Goal: Task Accomplishment & Management: Manage account settings

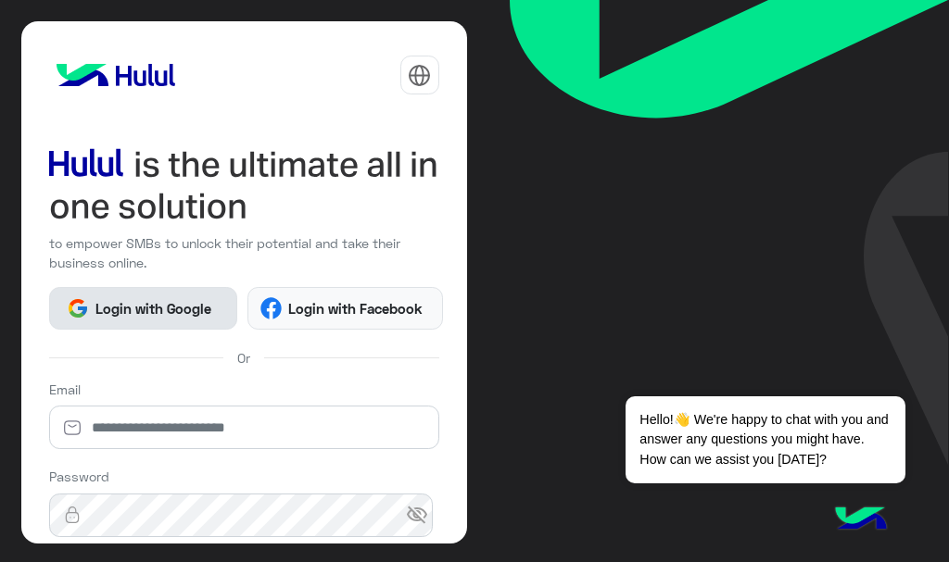
click at [201, 315] on span "Login with Google" at bounding box center [154, 308] width 130 height 21
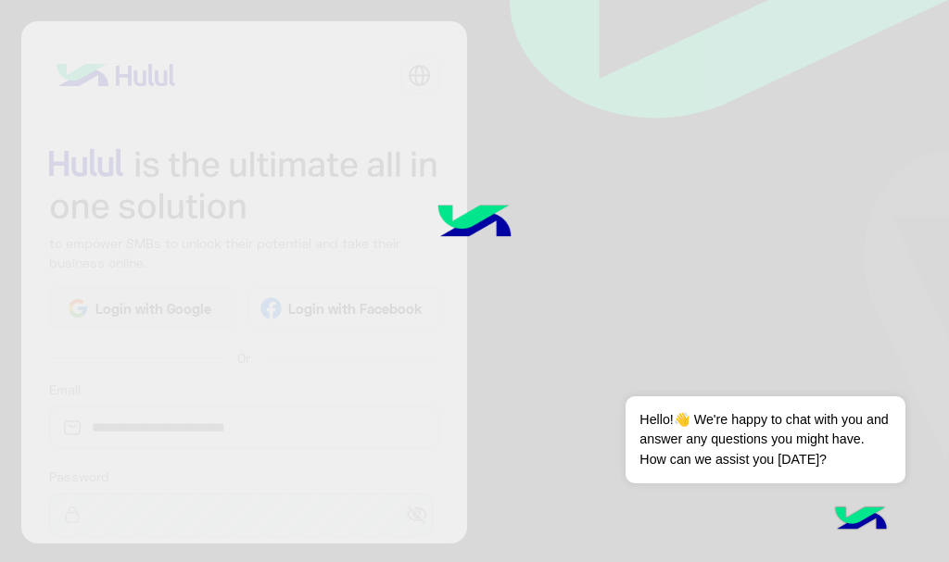
click at [417, 208] on img at bounding box center [474, 223] width 149 height 99
click at [187, 422] on div at bounding box center [474, 281] width 949 height 562
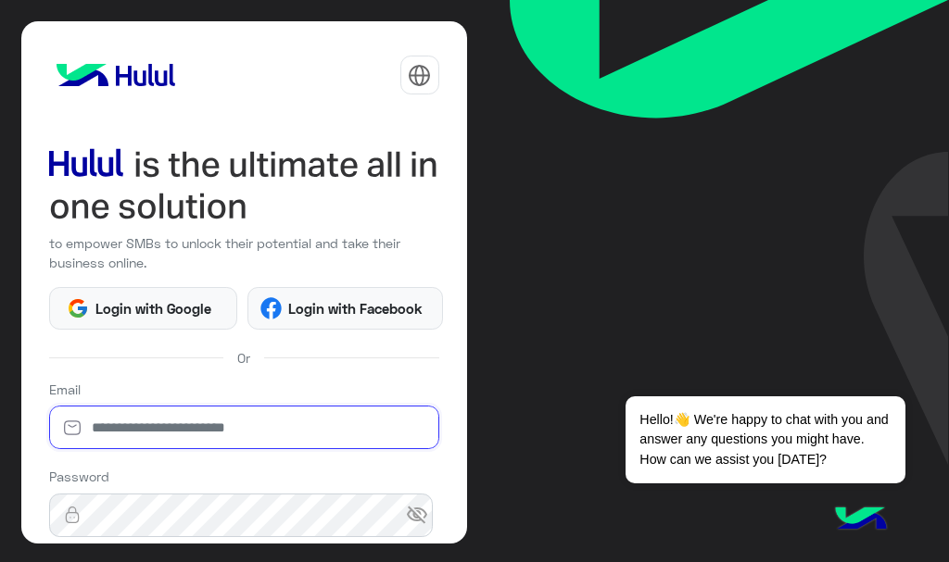
click at [208, 434] on input "email" at bounding box center [244, 428] width 390 height 44
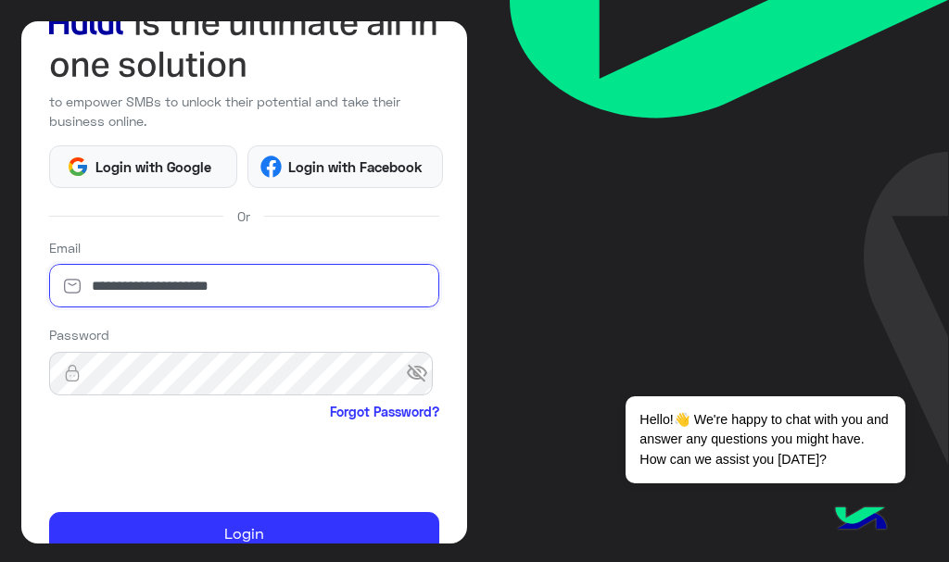
scroll to position [185, 0]
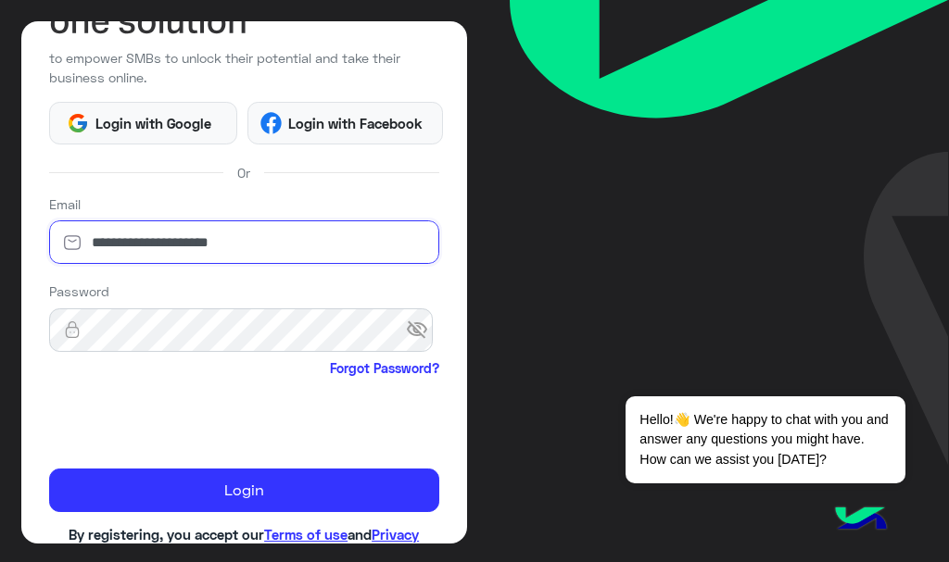
type input "**********"
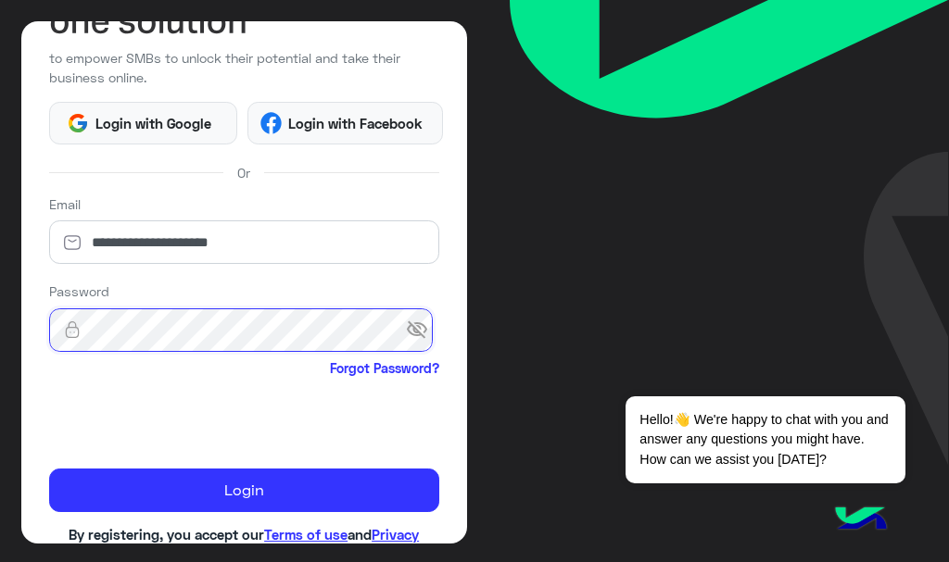
scroll to position [258, 0]
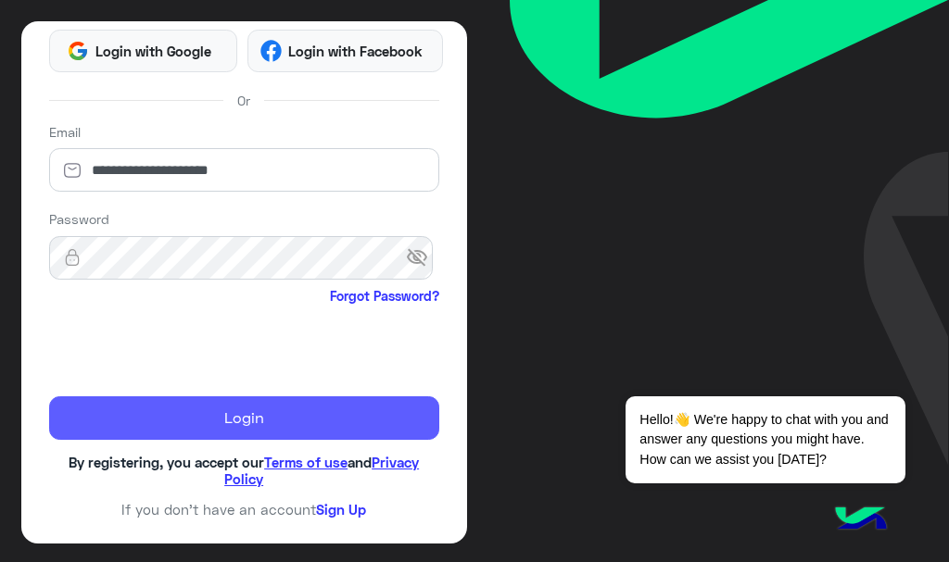
click at [179, 410] on button "Login" at bounding box center [244, 419] width 390 height 44
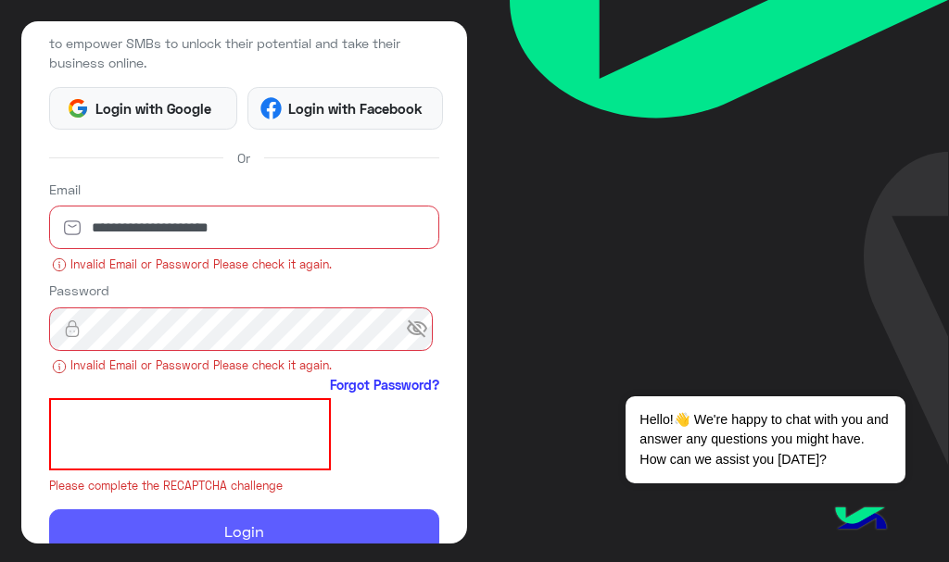
scroll to position [36, 0]
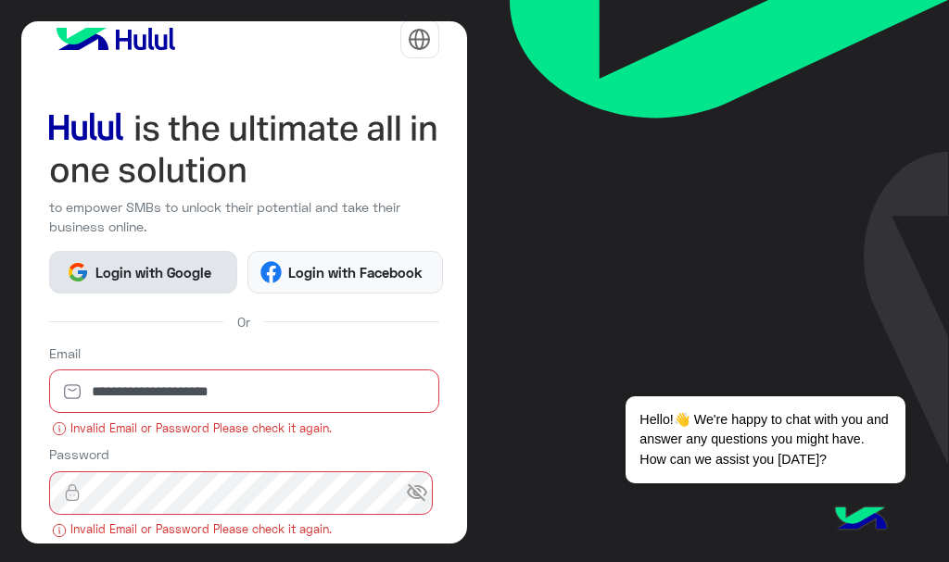
click at [167, 276] on span "Login with Google" at bounding box center [154, 272] width 130 height 21
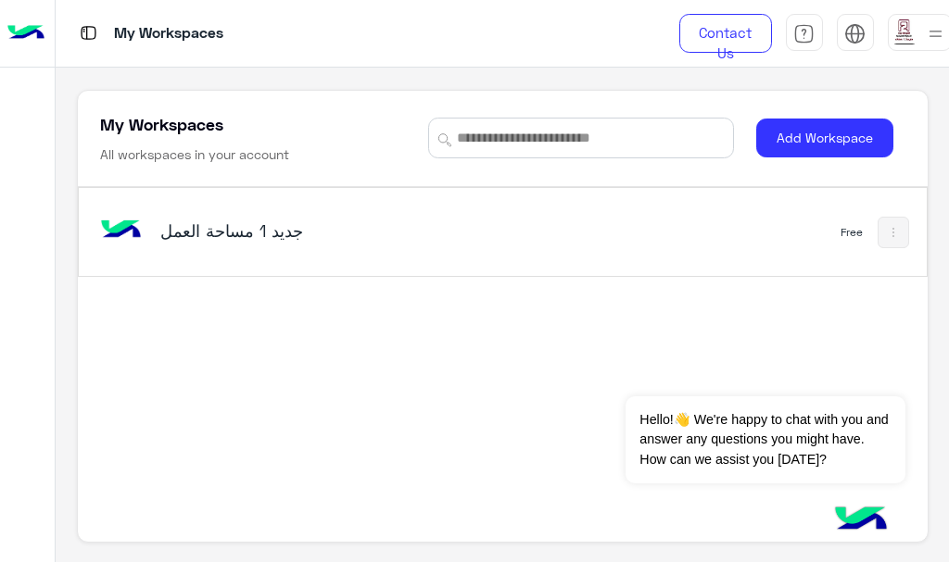
scroll to position [6, 0]
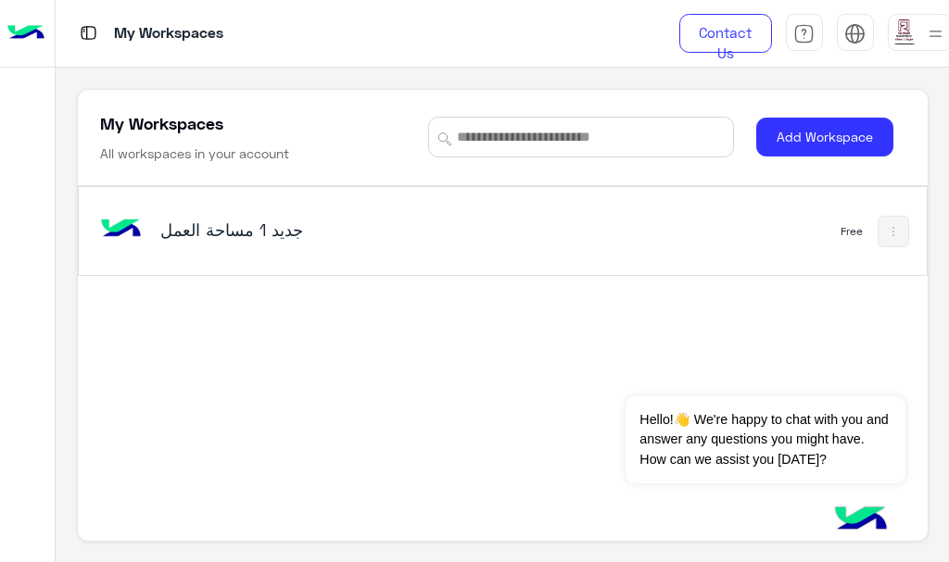
click at [932, 34] on img at bounding box center [935, 33] width 23 height 23
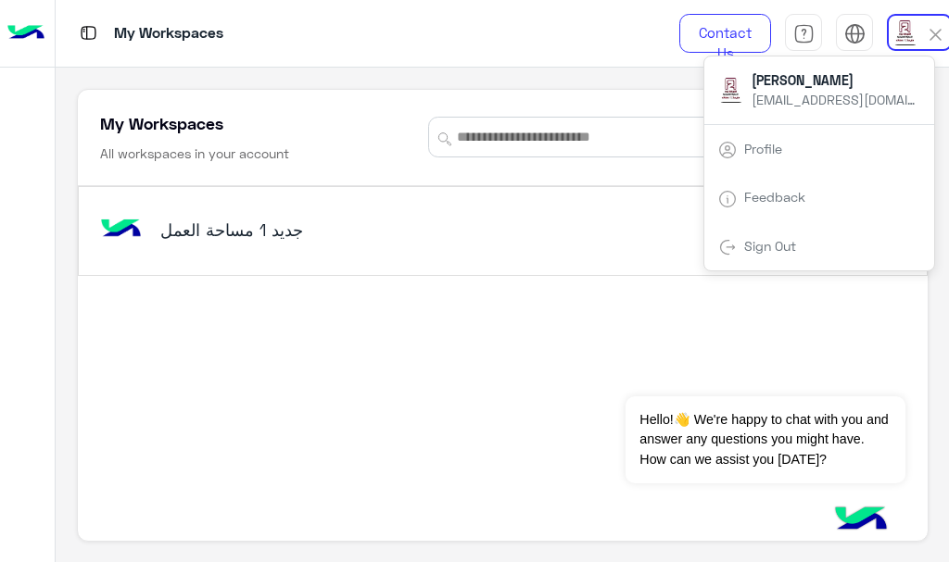
click at [607, 248] on div "مساحة العمل‎ جديد 1 Free" at bounding box center [503, 231] width 848 height 88
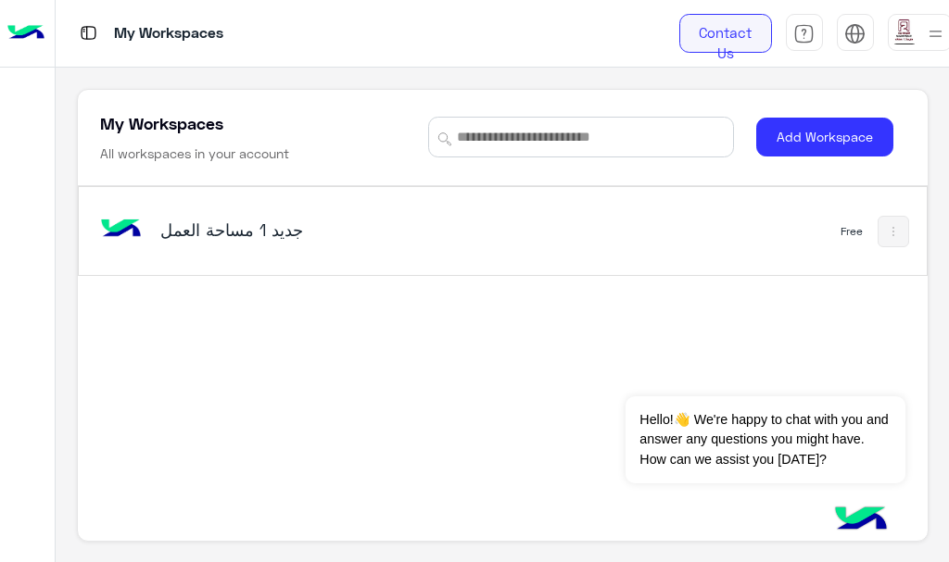
click at [711, 42] on link "Contact Us" at bounding box center [725, 33] width 93 height 39
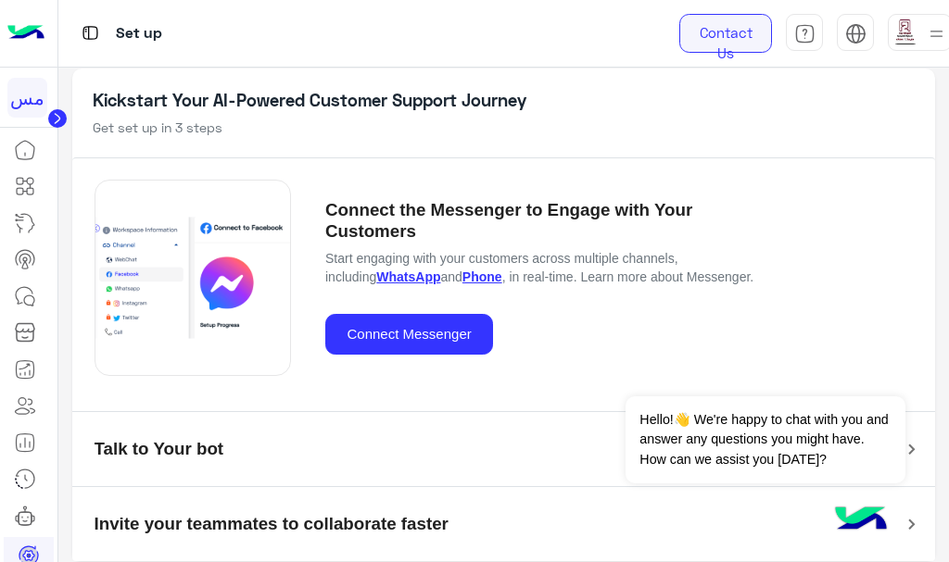
scroll to position [106, 0]
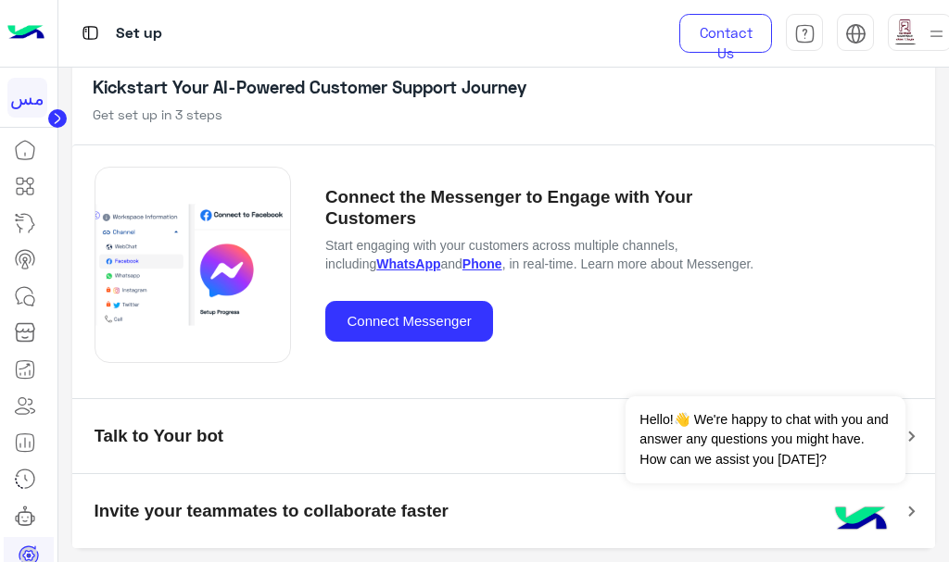
click at [55, 123] on icon at bounding box center [57, 118] width 5 height 9
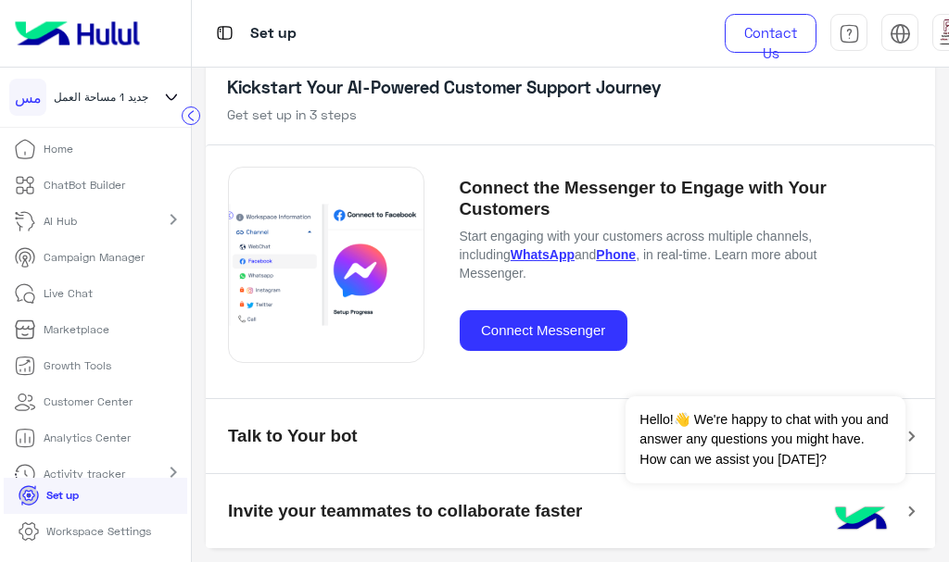
click at [193, 113] on circle at bounding box center [192, 116] width 18 height 18
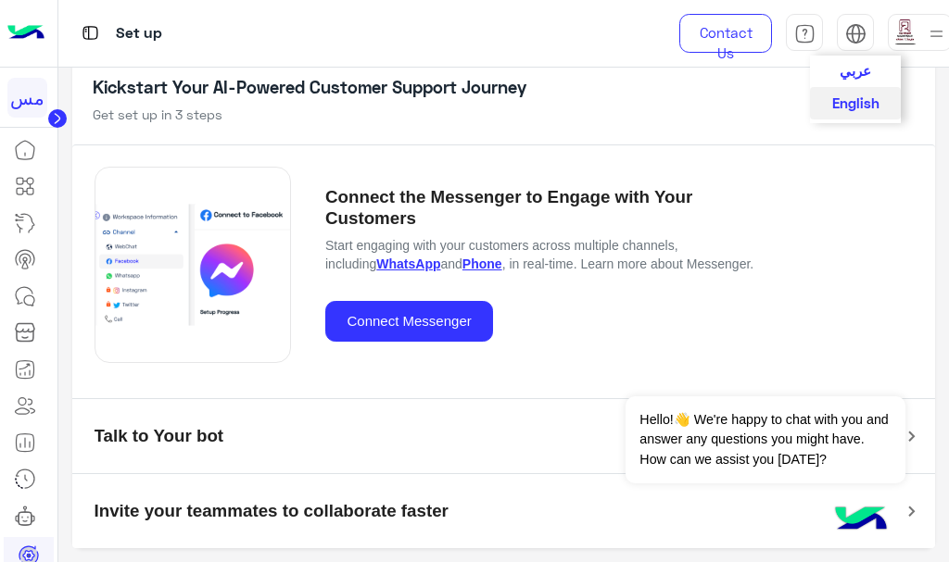
click at [854, 75] on span "عربي" at bounding box center [855, 70] width 32 height 17
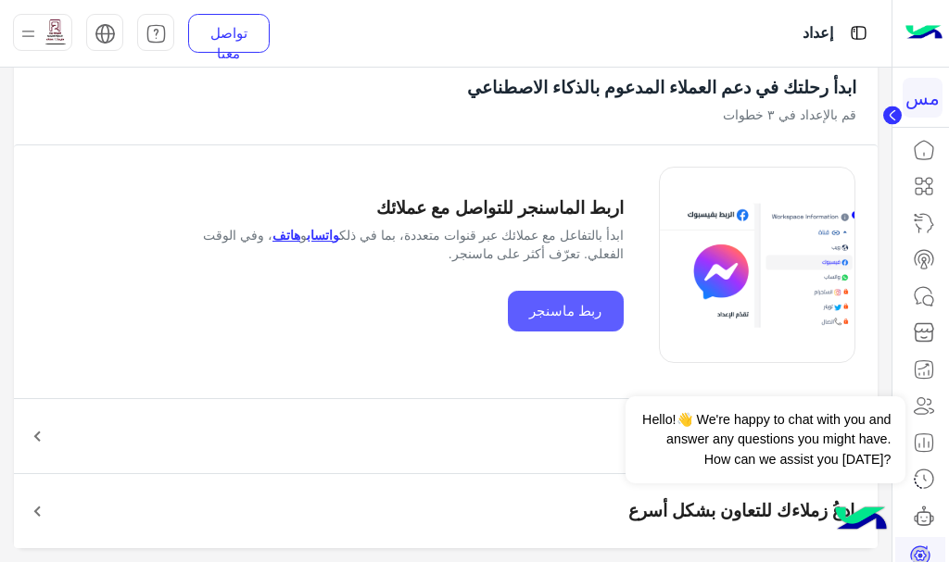
click at [579, 319] on button "ربط ماسنجر" at bounding box center [566, 312] width 116 height 42
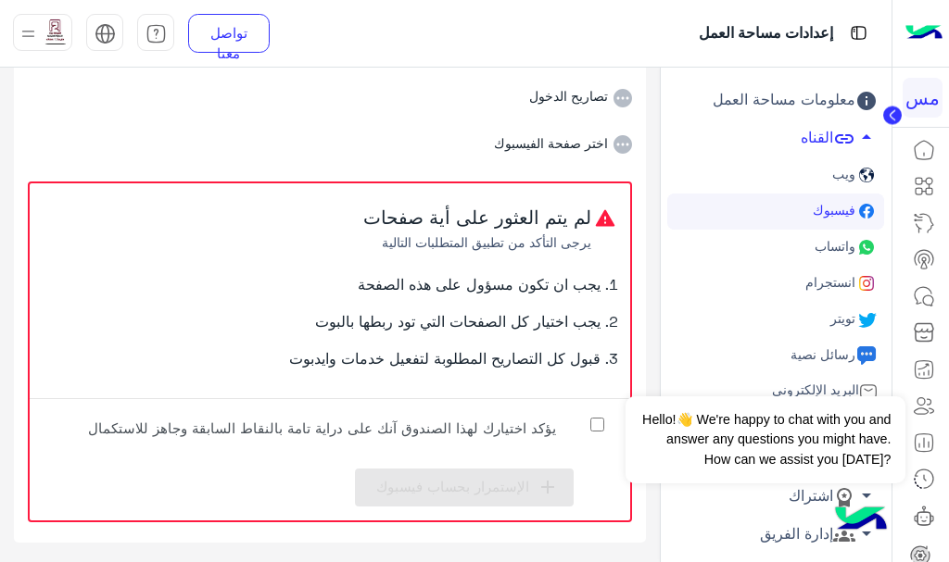
scroll to position [309, 0]
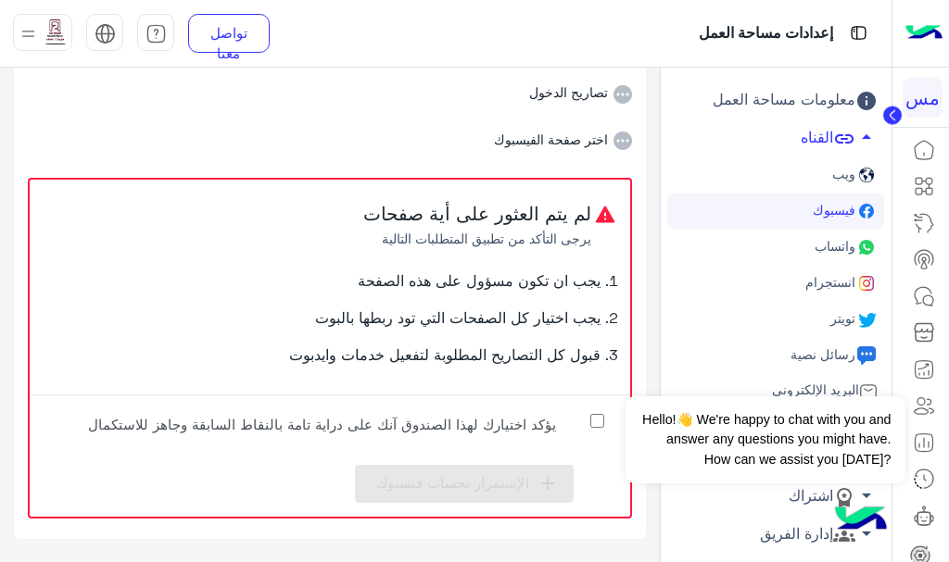
click at [472, 432] on span "يؤكد اختيارك لهذا الصندوق آنك على دراية تامة بالنقاط السابقة وجاهز للاستكمال" at bounding box center [322, 430] width 506 height 32
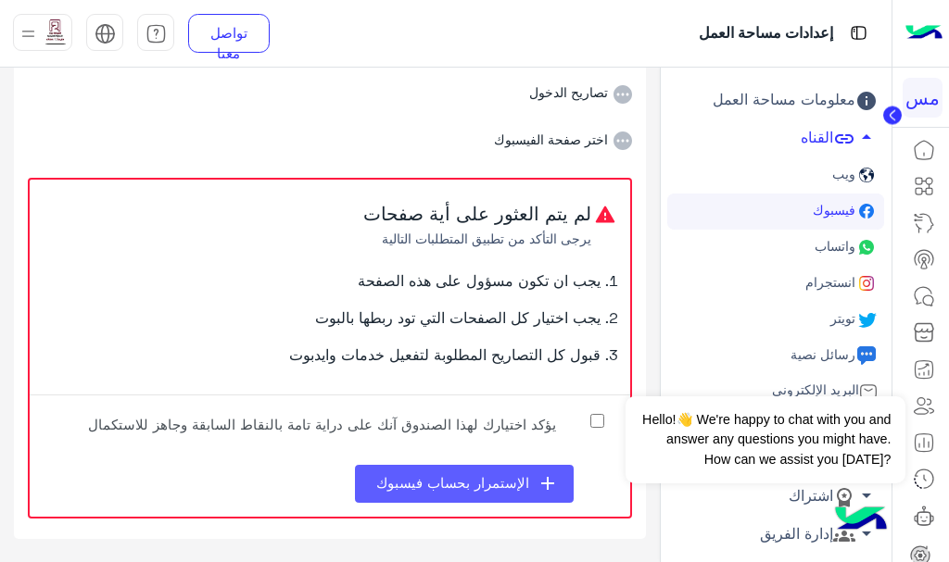
click at [461, 481] on span "الإستمرار بحساب فيسبوك" at bounding box center [452, 482] width 153 height 17
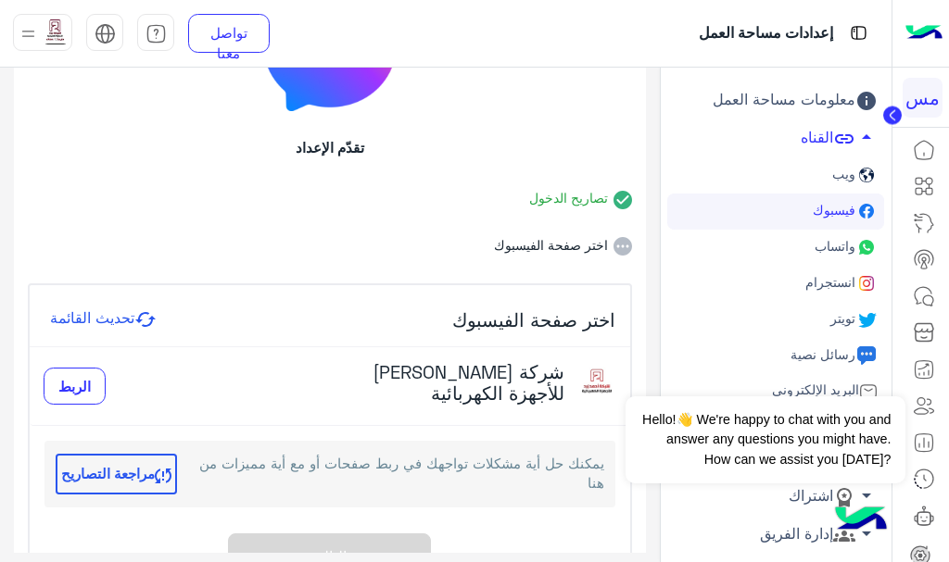
scroll to position [278, 0]
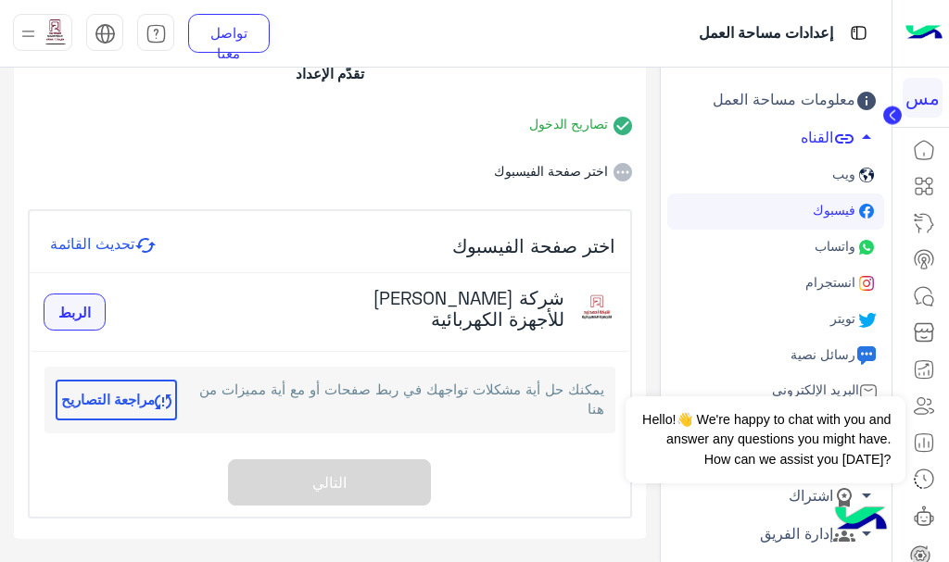
click at [78, 312] on span "الربط" at bounding box center [74, 312] width 32 height 17
click at [113, 314] on div "جاري الربط" at bounding box center [91, 312] width 95 height 35
click at [111, 311] on div "جاري الربط" at bounding box center [91, 312] width 95 height 35
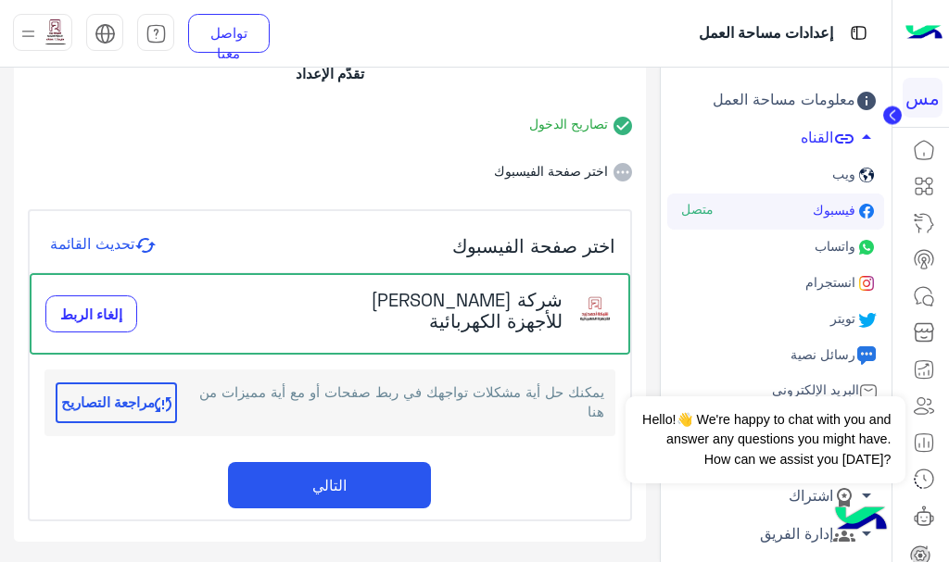
scroll to position [281, 0]
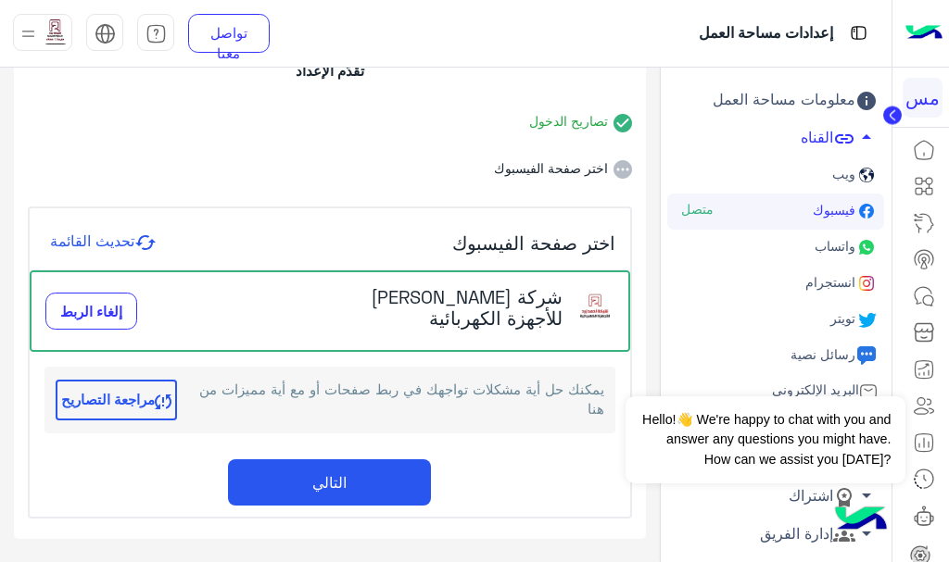
click at [287, 472] on button "التالي" at bounding box center [329, 483] width 203 height 46
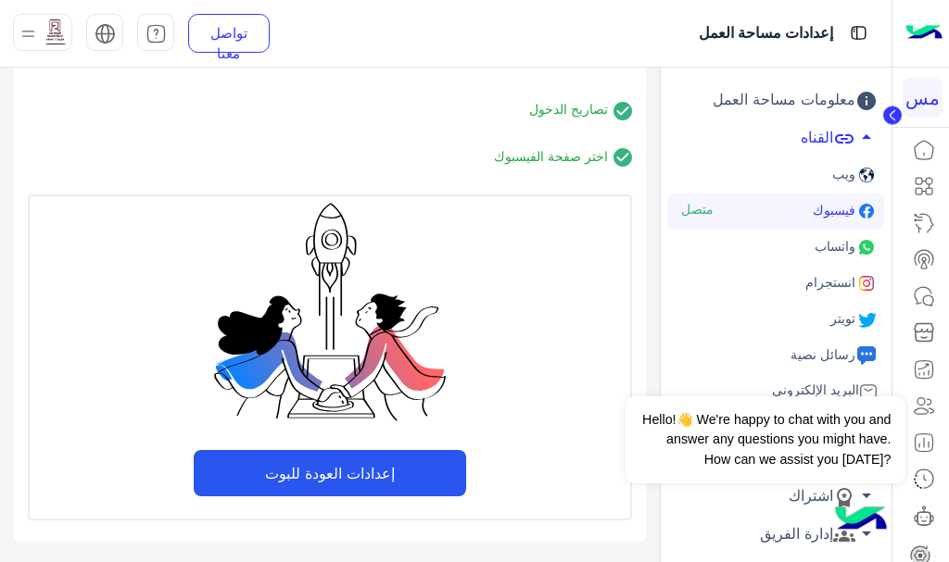
scroll to position [295, 0]
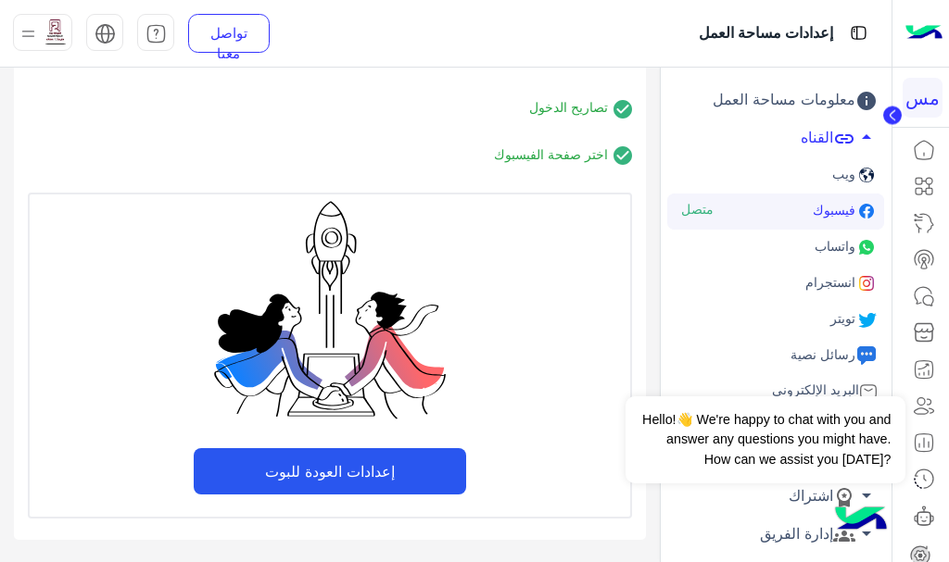
click at [303, 458] on button "إعدادات العودة للبوت" at bounding box center [330, 471] width 272 height 46
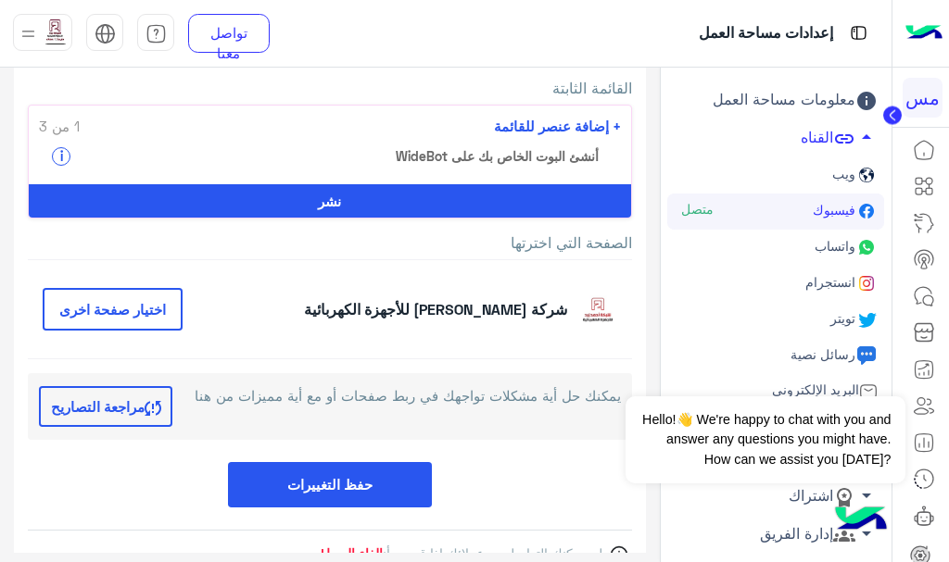
scroll to position [313, 0]
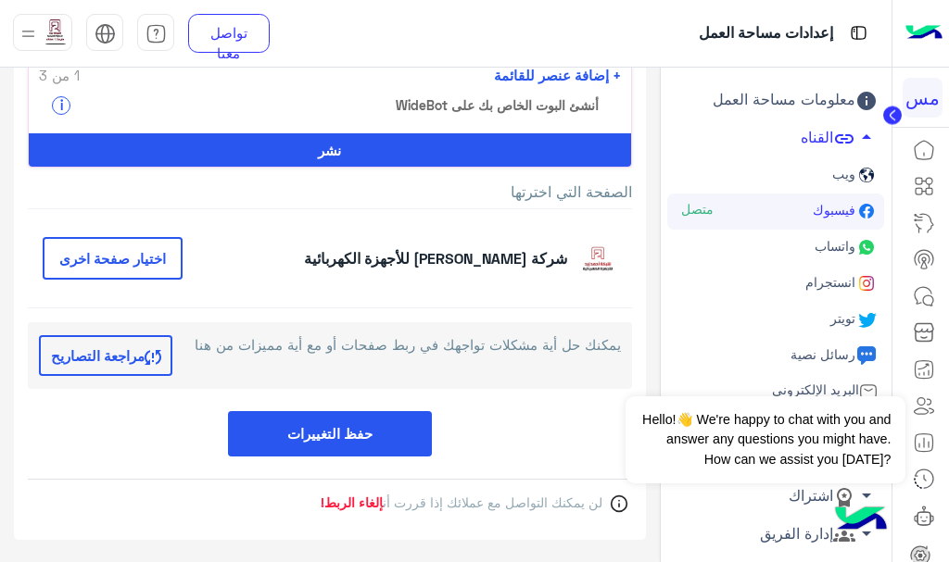
click at [311, 429] on button "حفظ التغييرات" at bounding box center [330, 433] width 204 height 45
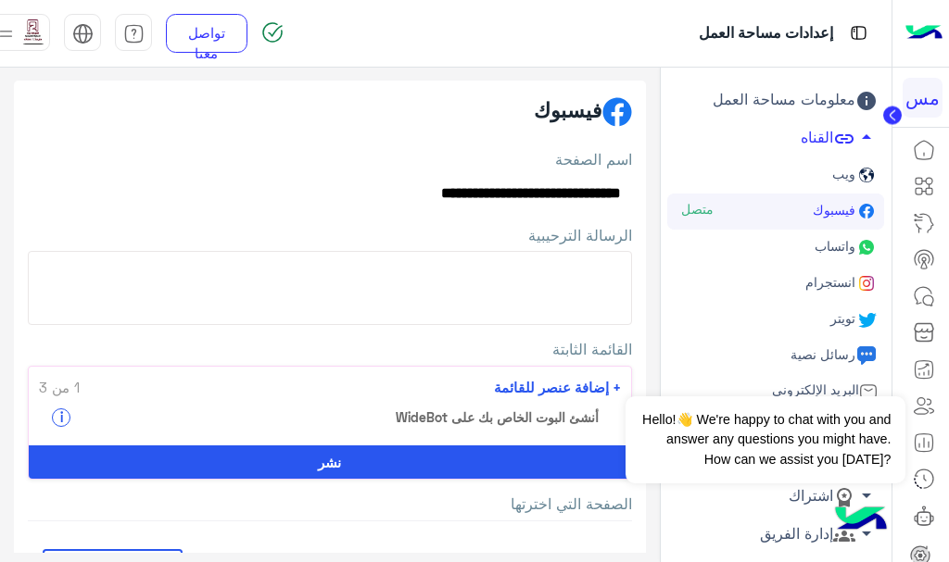
scroll to position [0, 0]
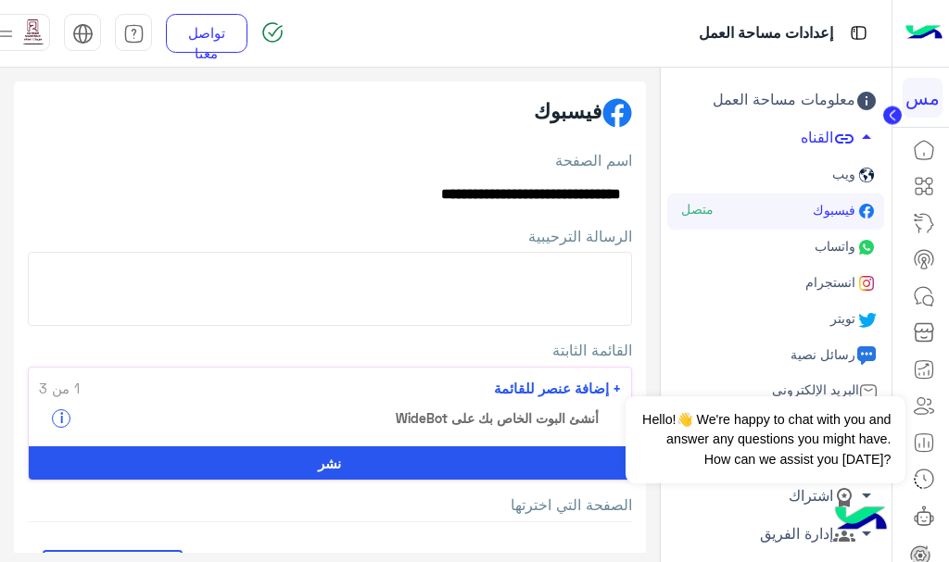
click at [458, 296] on textarea "الرسالة الترحيبية" at bounding box center [330, 289] width 604 height 74
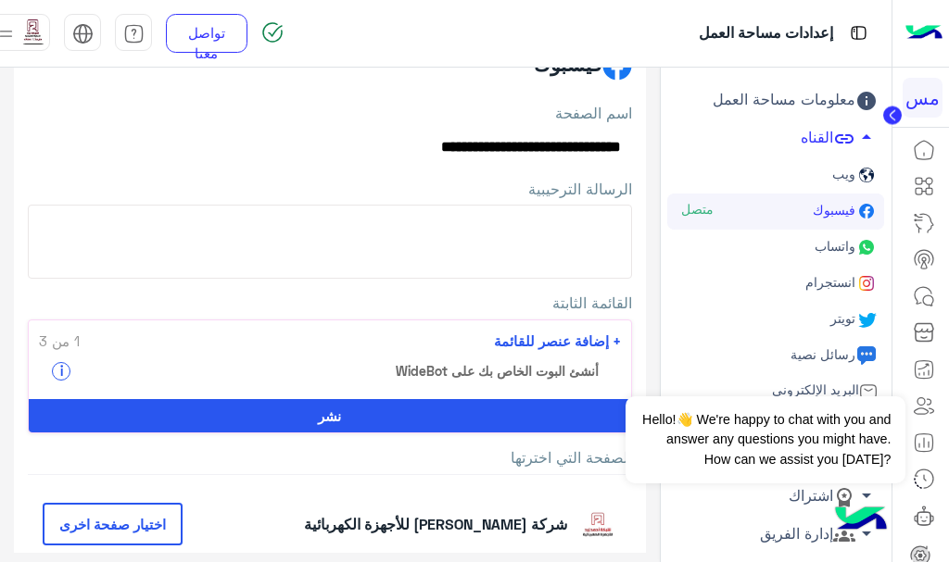
scroll to position [36, 0]
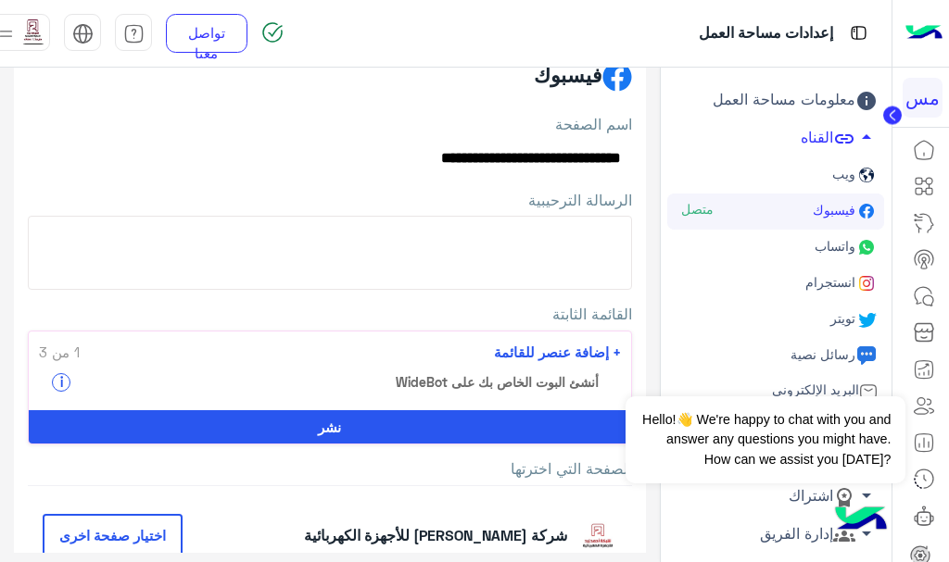
click at [477, 262] on textarea "الرسالة الترحيبية" at bounding box center [330, 253] width 604 height 74
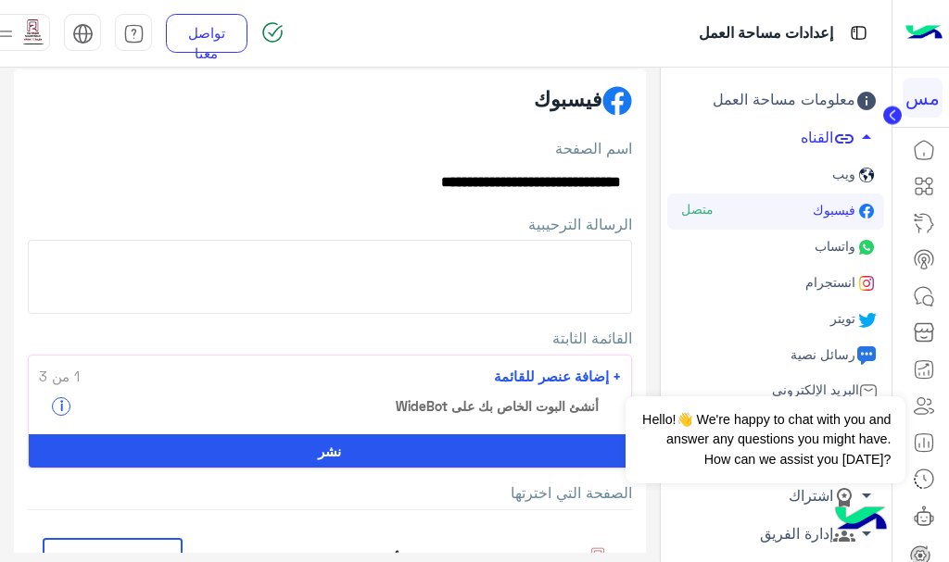
scroll to position [0, 0]
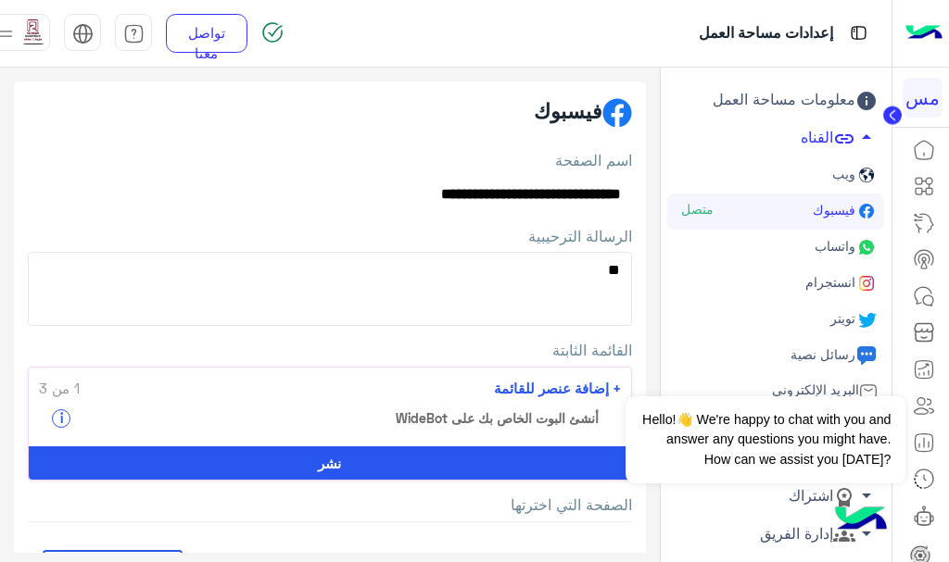
type textarea "*"
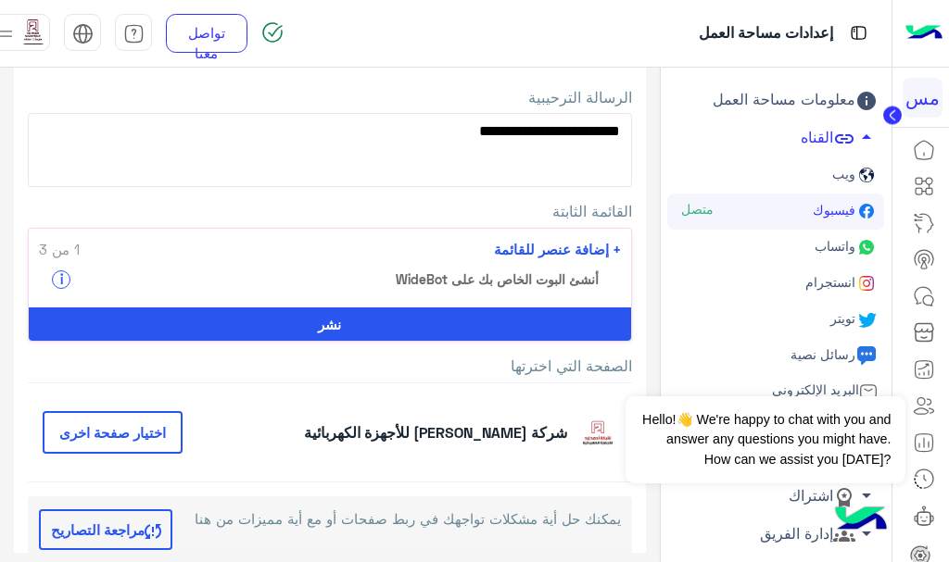
scroll to position [93, 0]
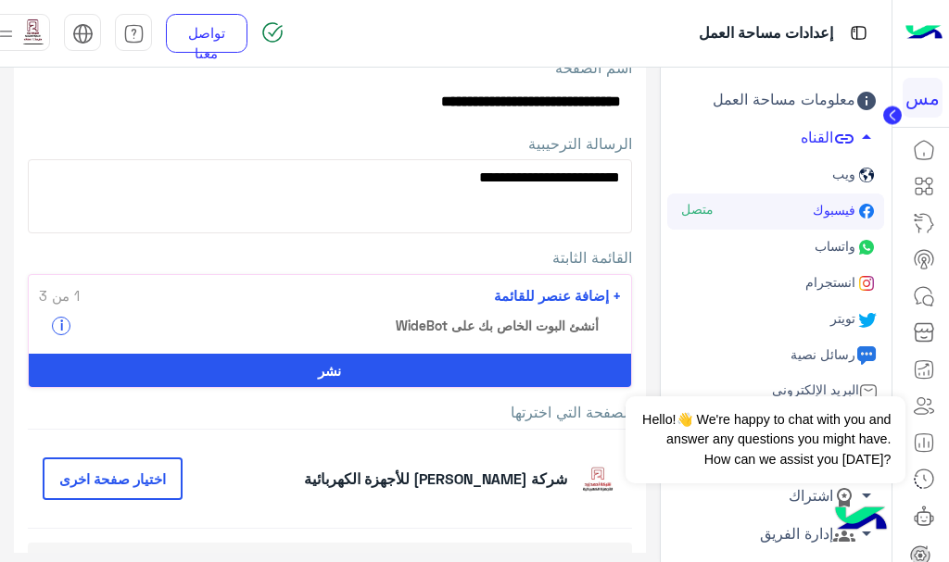
type textarea "**********"
click at [383, 375] on button "نشر" at bounding box center [330, 370] width 602 height 33
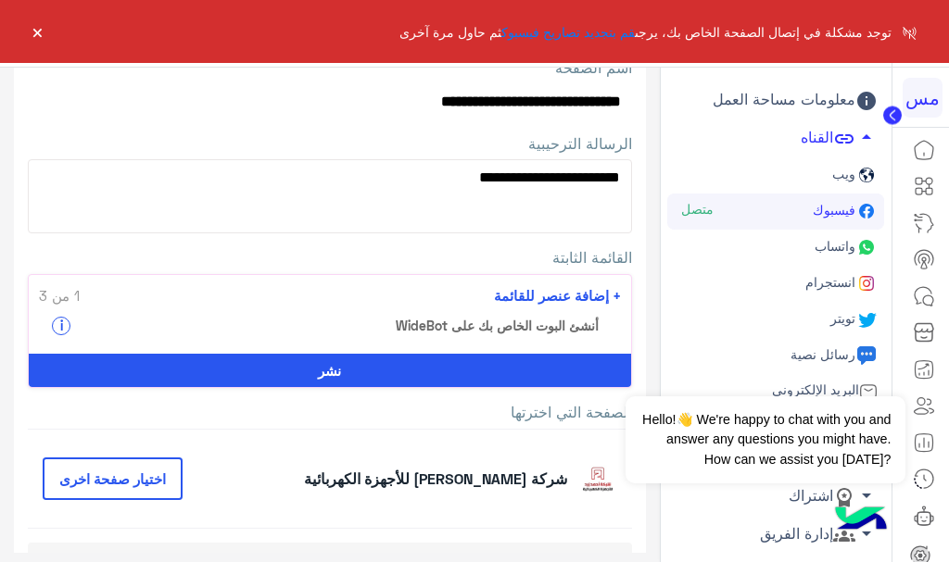
click at [32, 38] on button "×" at bounding box center [37, 31] width 19 height 19
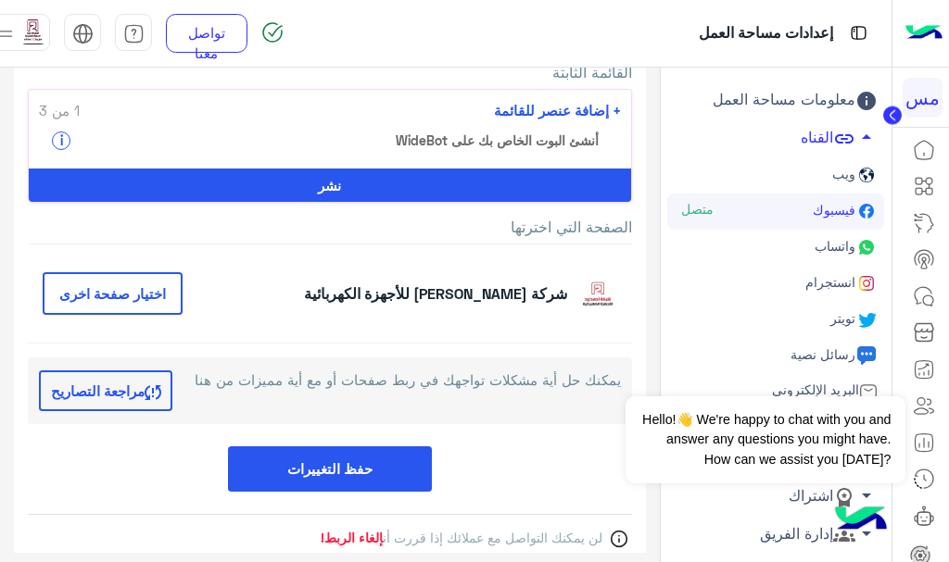
scroll to position [313, 0]
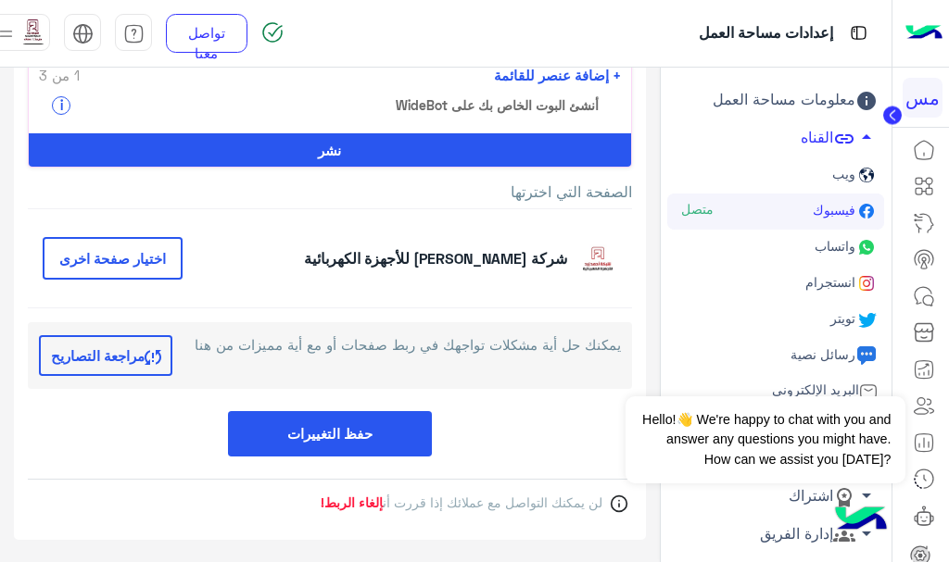
click at [302, 422] on button "حفظ التغييرات" at bounding box center [330, 433] width 204 height 45
click at [132, 353] on button "مراجعة التصاريح" at bounding box center [105, 355] width 133 height 41
click at [341, 428] on button "حفظ التغييرات" at bounding box center [330, 433] width 204 height 45
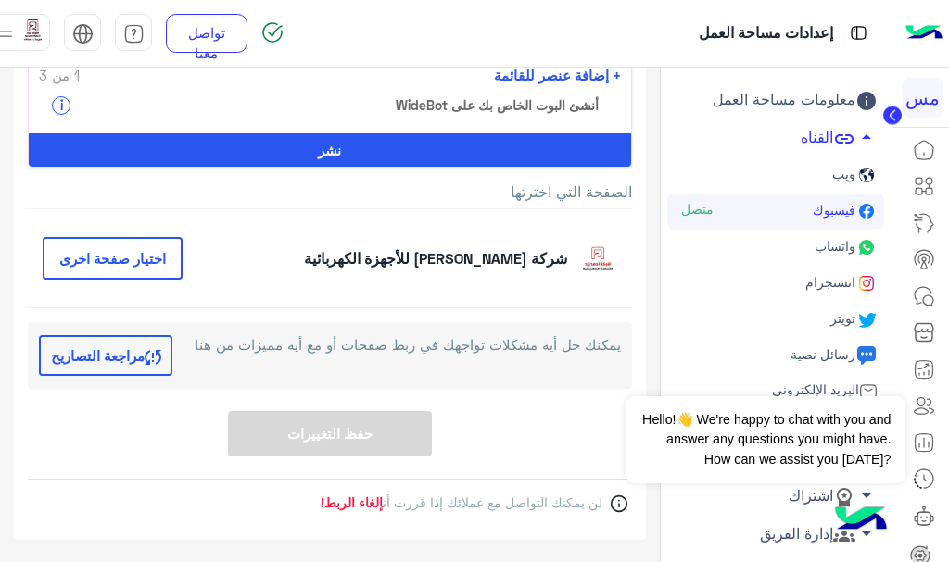
click at [838, 246] on span "واتساب" at bounding box center [833, 246] width 44 height 16
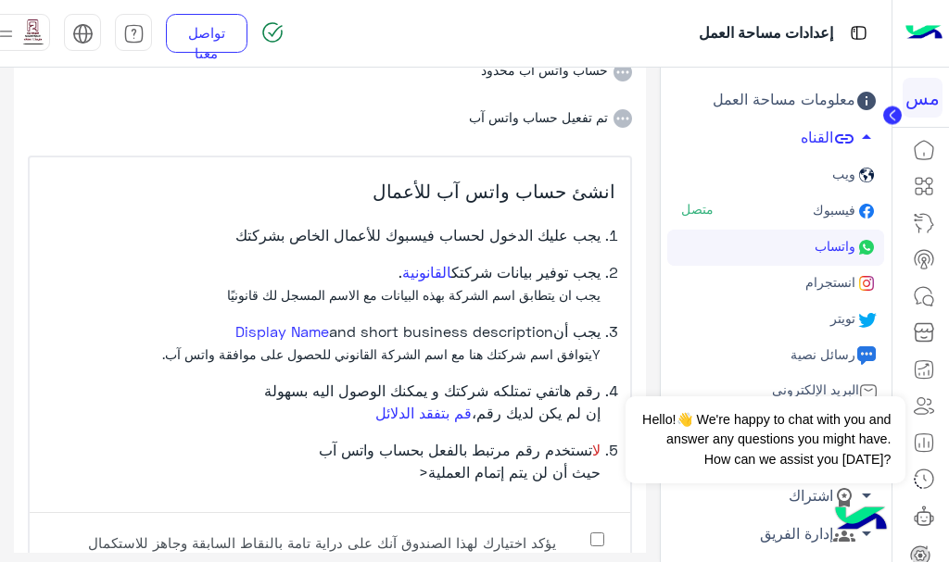
scroll to position [567, 0]
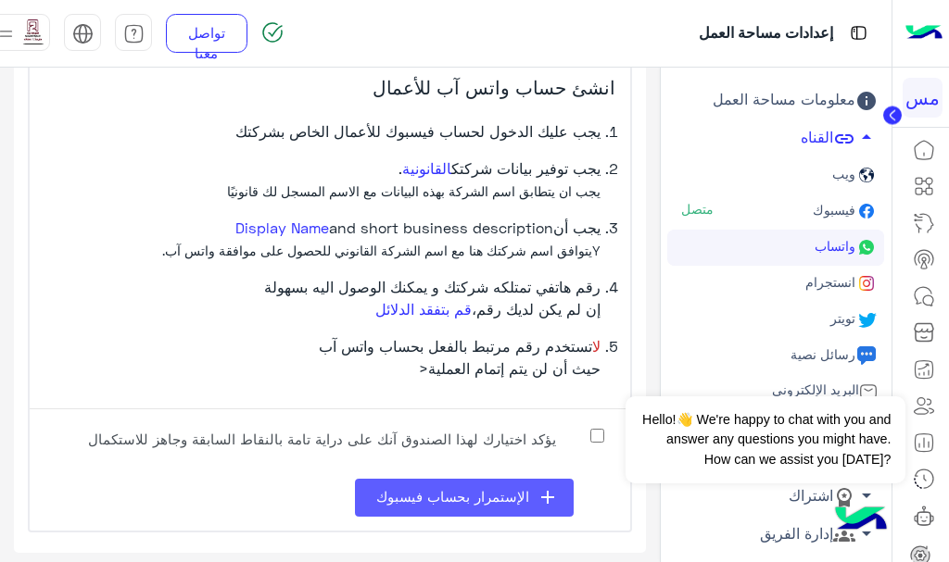
click at [498, 493] on span "الإستمرار بحساب فيسبوك" at bounding box center [452, 496] width 153 height 17
click at [516, 486] on button "add الإستمرار بحساب فيسبوك" at bounding box center [464, 498] width 219 height 38
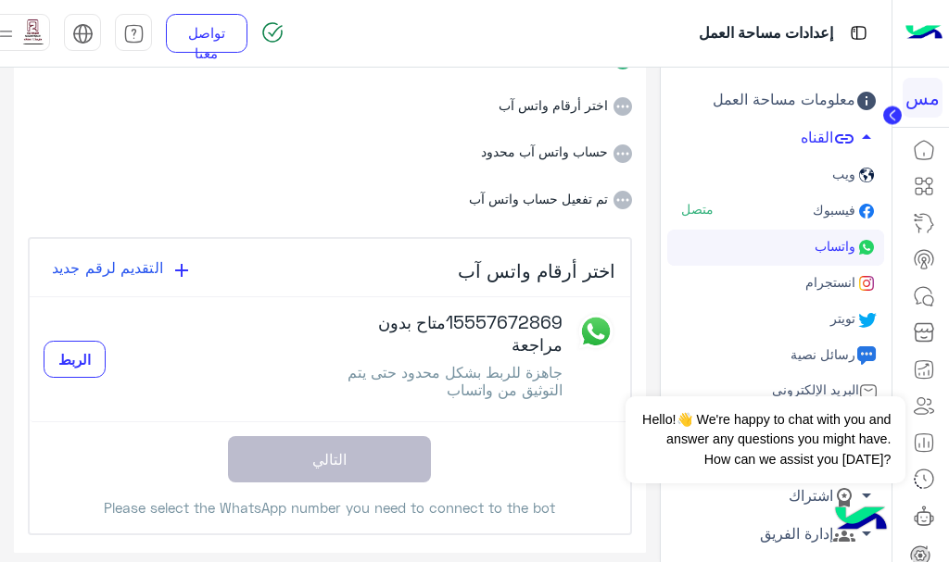
scroll to position [385, 0]
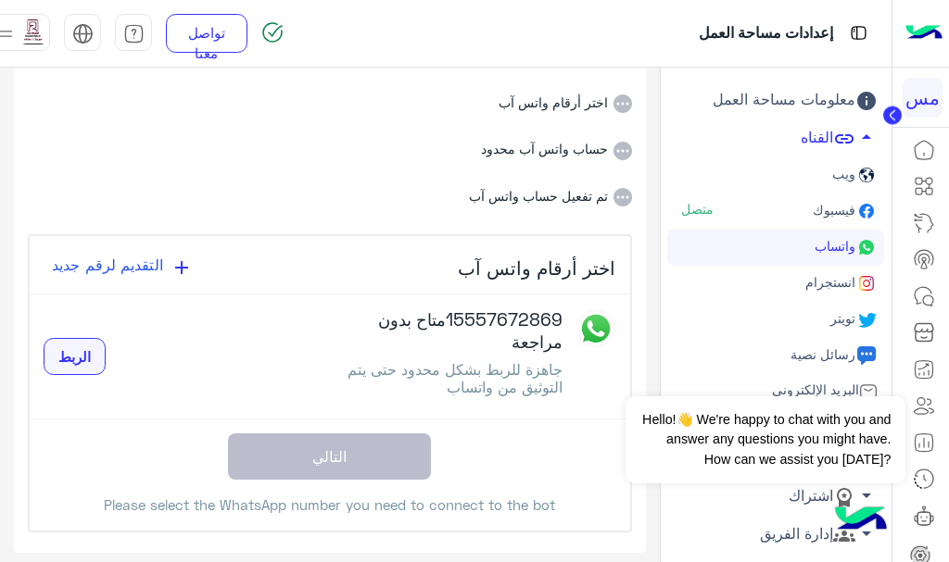
click at [83, 367] on button "الربط" at bounding box center [75, 356] width 62 height 37
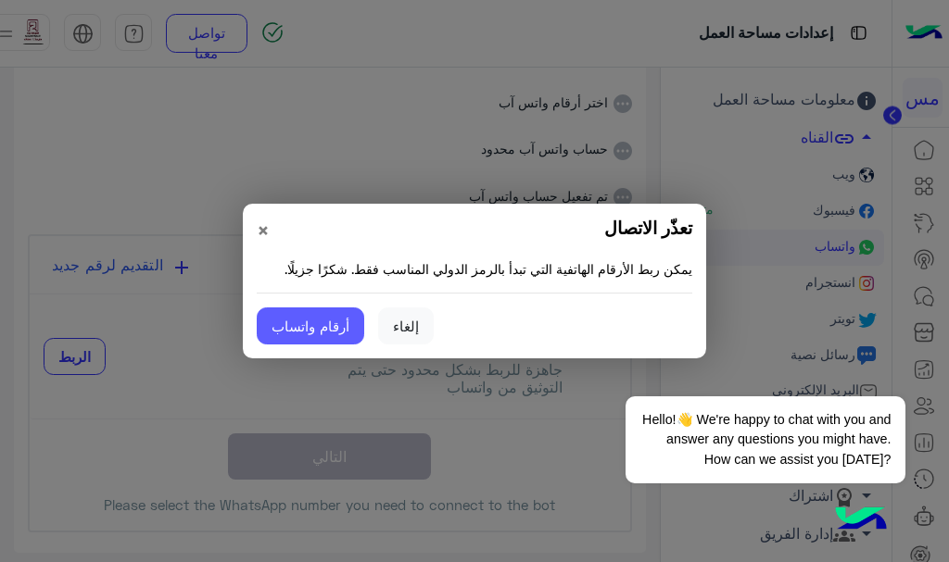
click at [340, 333] on button "أرقام واتساب" at bounding box center [310, 326] width 107 height 37
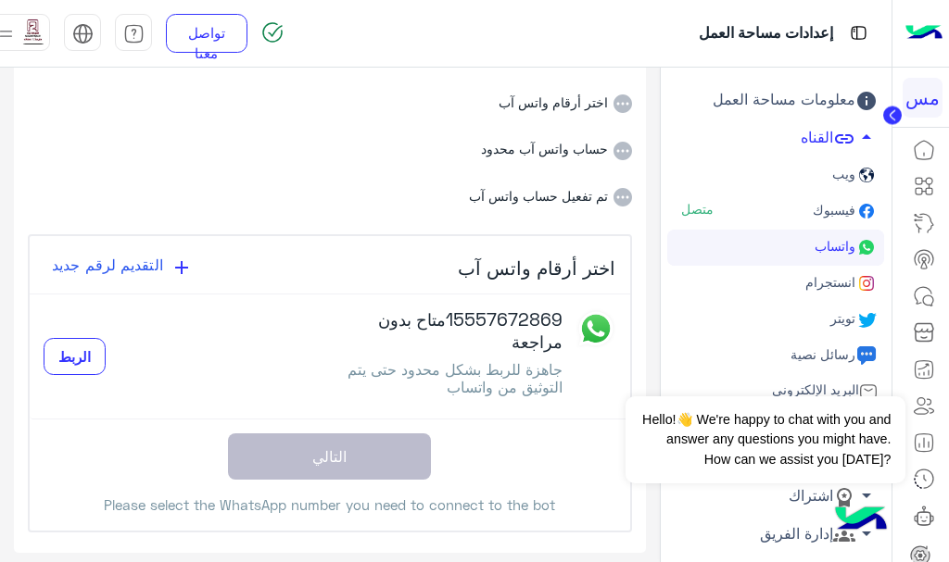
click at [543, 333] on small "متاح بدون مراجعة" at bounding box center [470, 331] width 184 height 42
click at [547, 317] on h4 "15557672869 متاح بدون مراجعة" at bounding box center [446, 331] width 233 height 44
click at [458, 367] on span "جاهزة للربط بشكل محدود حتى يتم التوثيق من واتساب" at bounding box center [454, 377] width 215 height 35
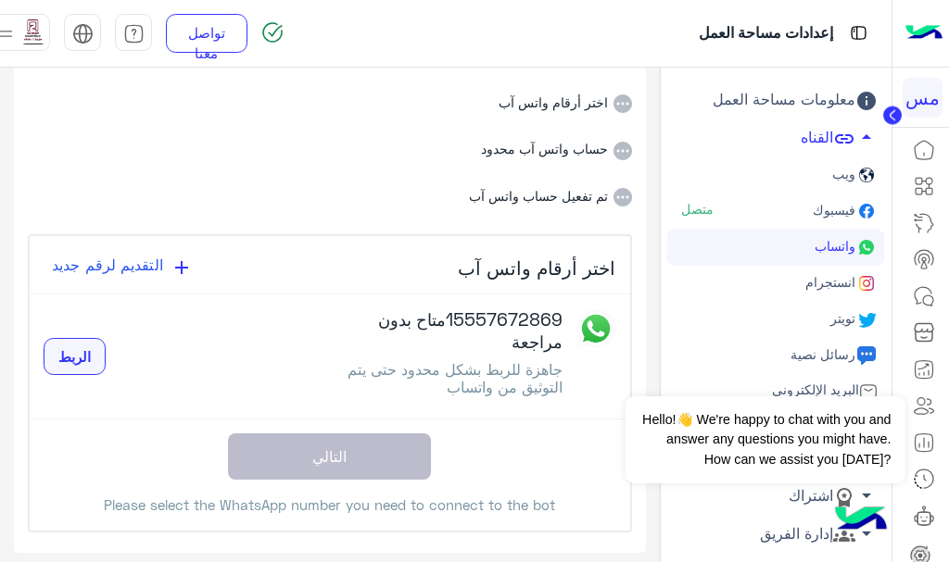
click at [68, 355] on span "الربط" at bounding box center [74, 356] width 32 height 17
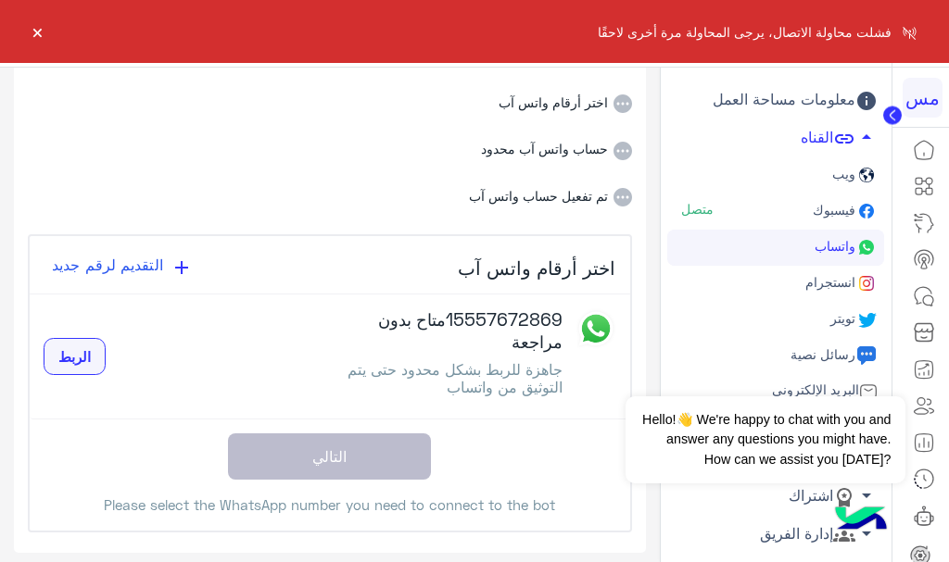
click at [91, 360] on span "الربط" at bounding box center [74, 356] width 32 height 17
click at [43, 32] on button "×" at bounding box center [37, 31] width 19 height 19
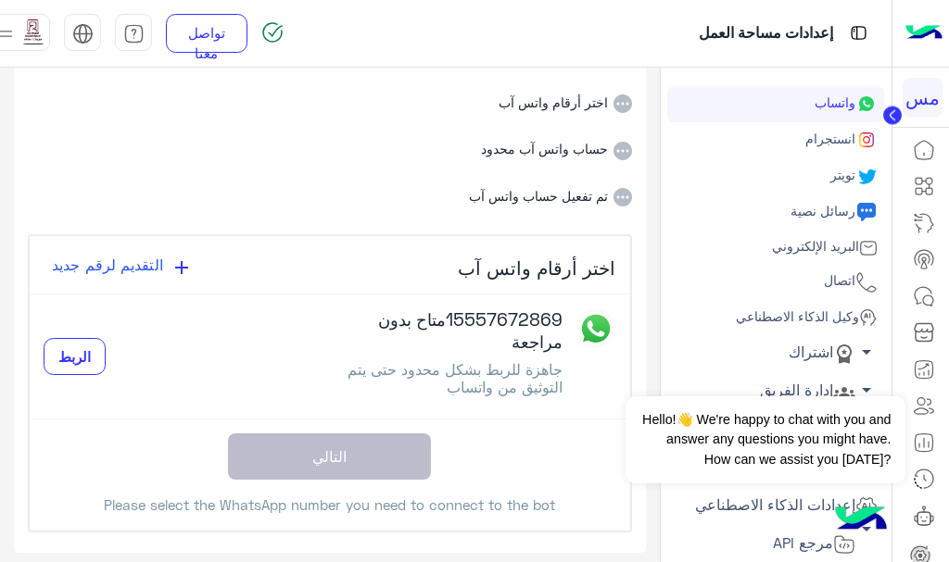
scroll to position [145, 0]
click at [869, 346] on span "arrow_drop_down" at bounding box center [866, 350] width 22 height 22
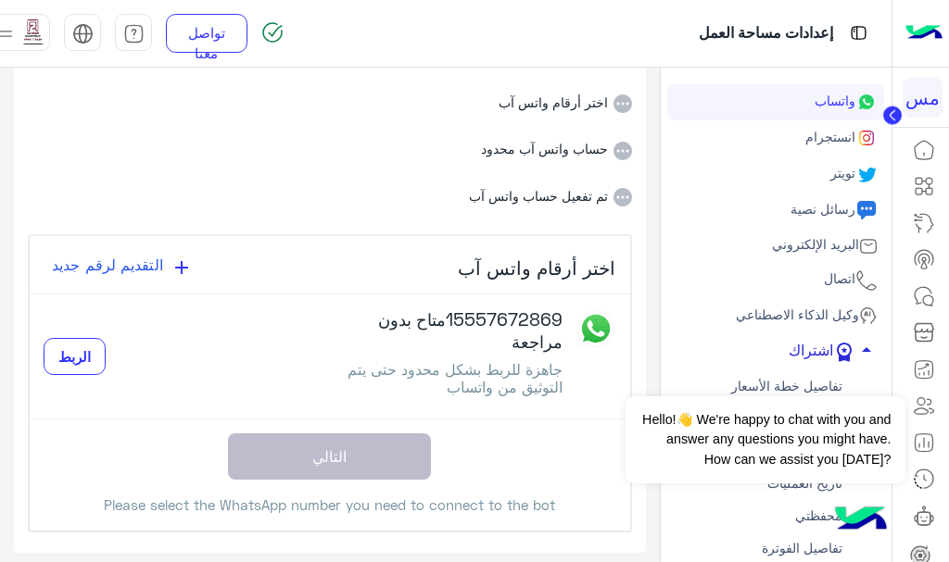
click at [869, 346] on span "arrow_drop_up" at bounding box center [866, 350] width 22 height 22
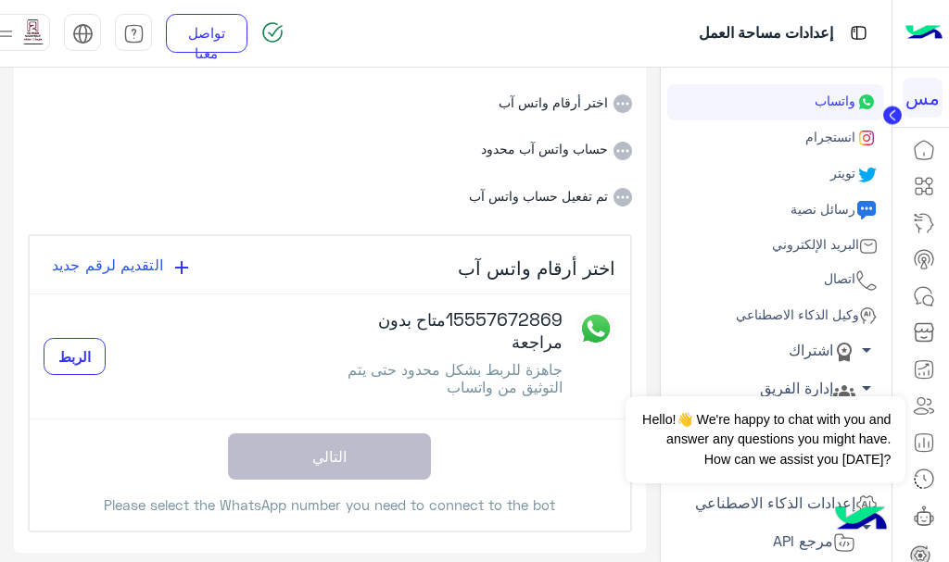
click at [869, 346] on span "arrow_drop_down" at bounding box center [866, 350] width 22 height 22
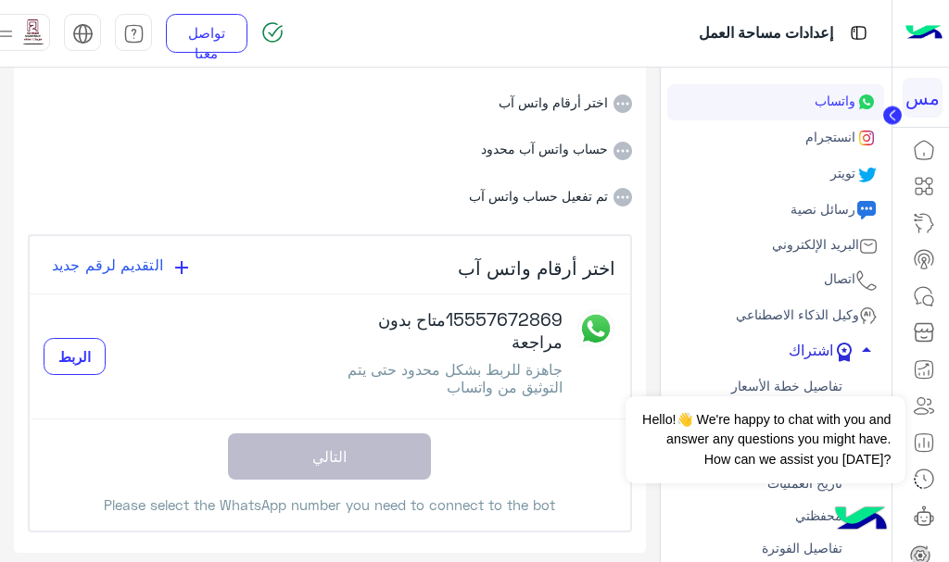
click at [869, 346] on span "arrow_drop_up" at bounding box center [866, 350] width 22 height 22
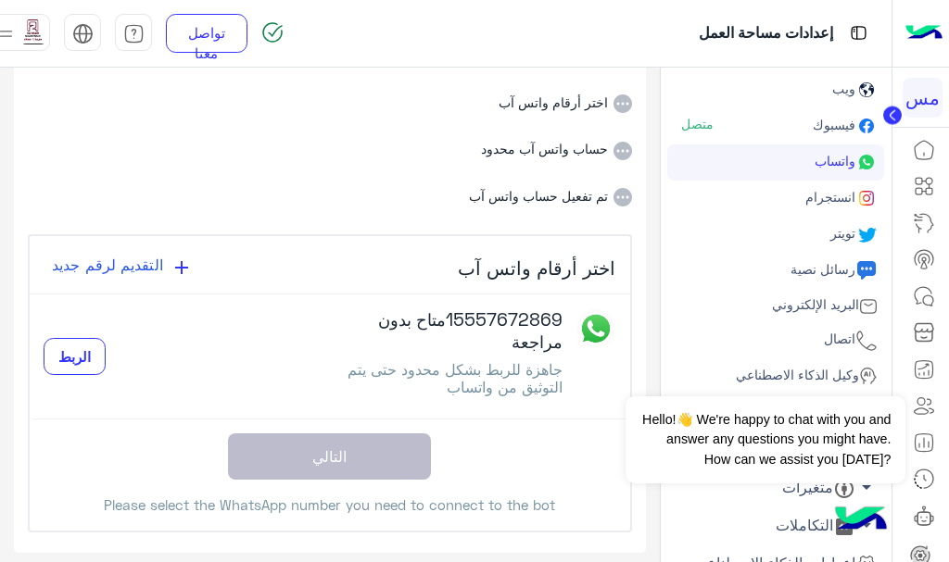
scroll to position [0, 0]
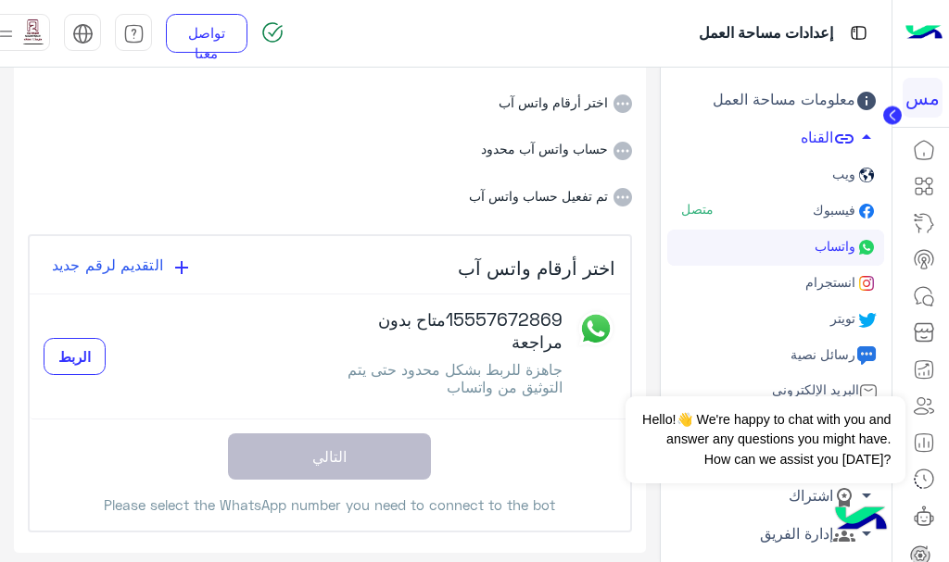
click at [789, 252] on link "واتساب" at bounding box center [775, 248] width 217 height 36
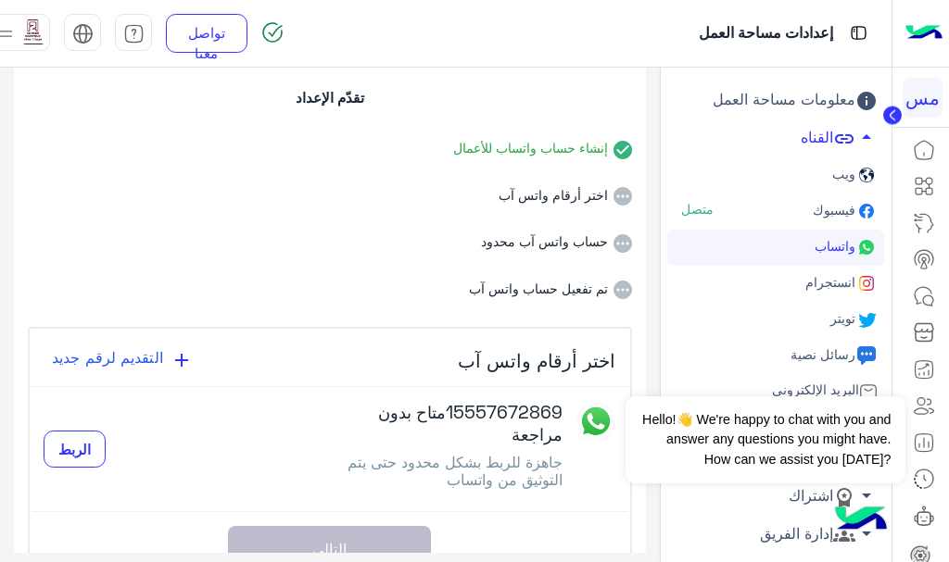
click at [506, 153] on li "إنشاء حساب واتساب للأعمال" at bounding box center [330, 135] width 604 height 47
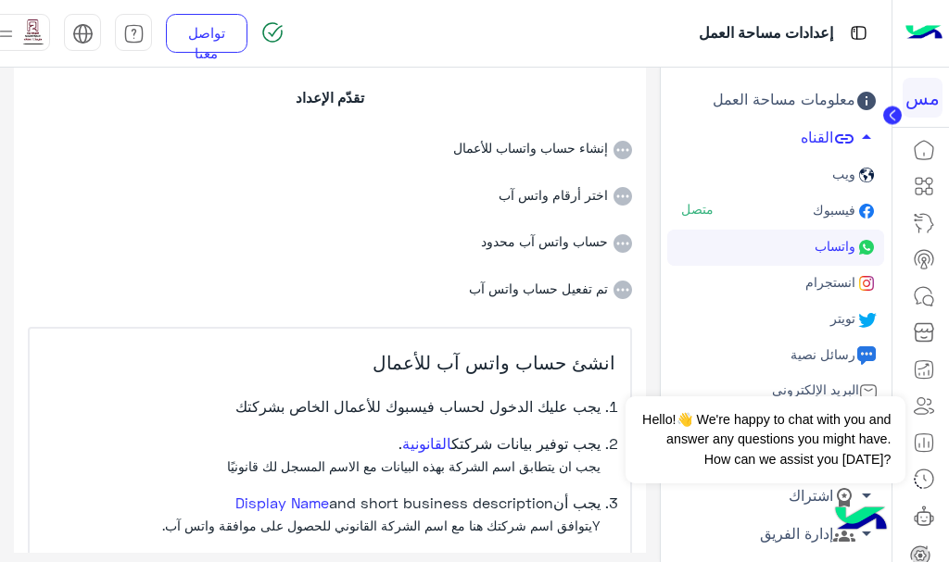
click at [561, 198] on li "اختر أرقام واتس آب" at bounding box center [330, 182] width 604 height 47
click at [615, 145] on icon at bounding box center [622, 150] width 19 height 19
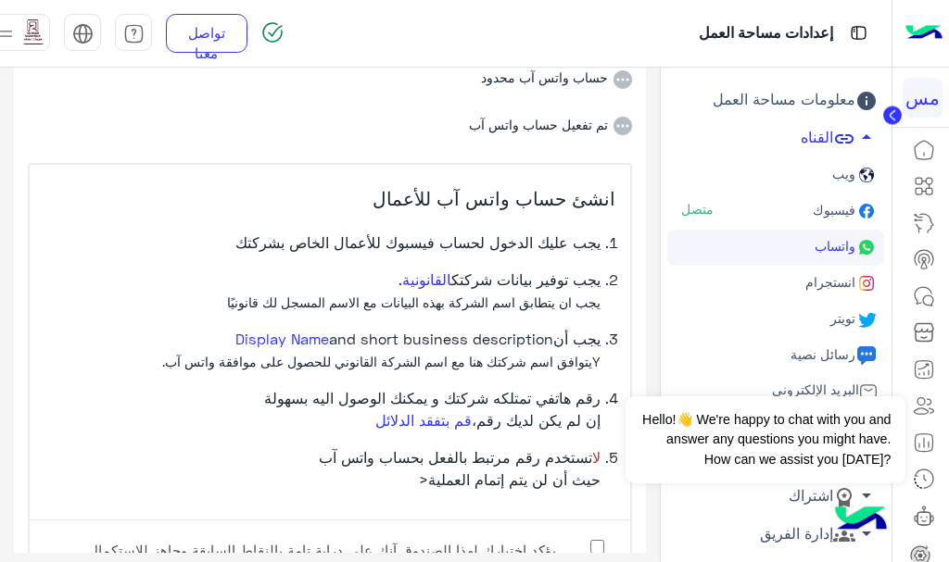
scroll to position [289, 0]
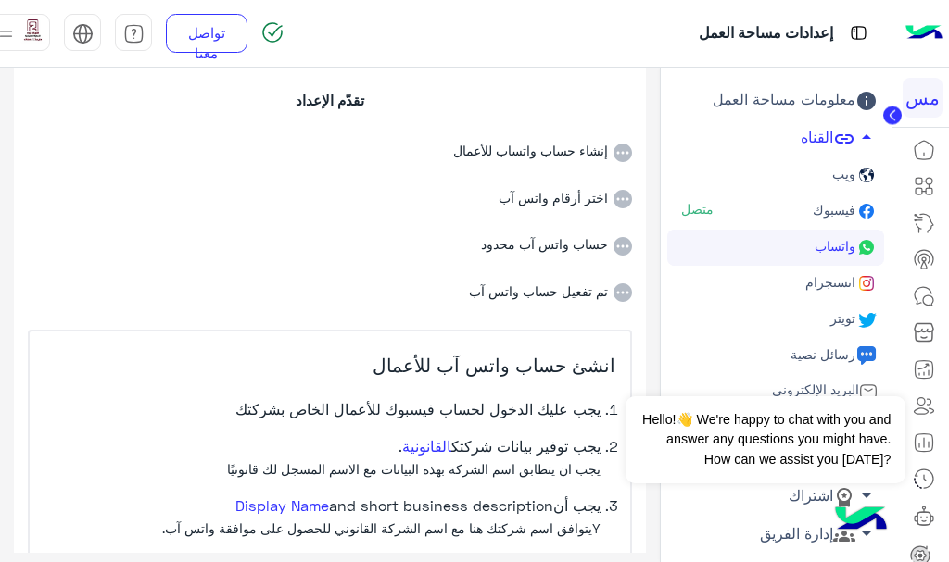
click at [559, 195] on li "اختر أرقام واتس آب" at bounding box center [330, 185] width 604 height 47
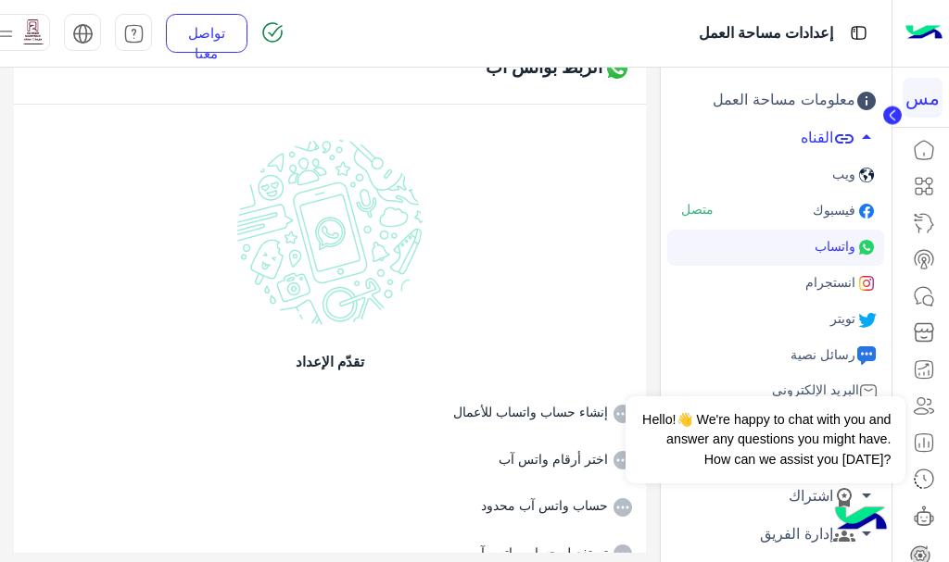
scroll to position [11, 0]
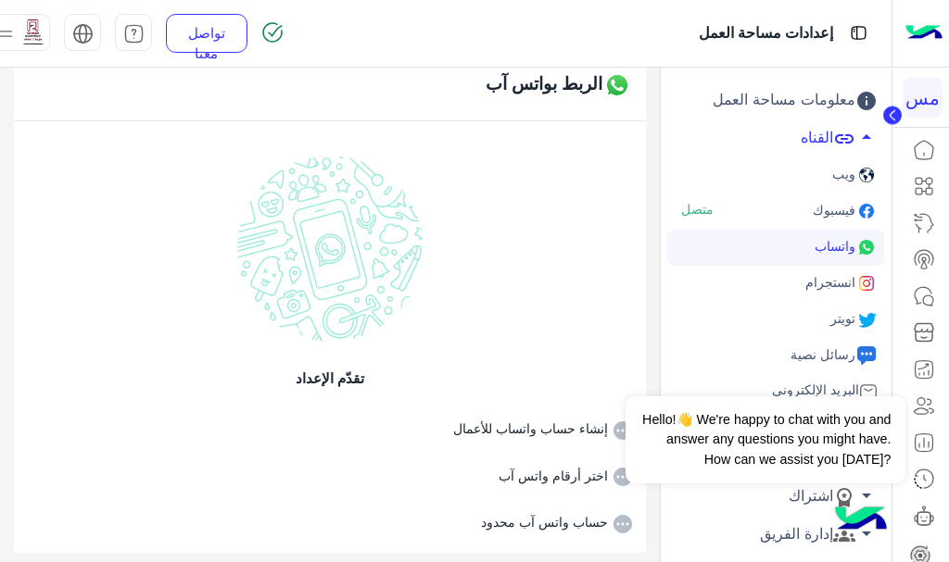
click at [842, 220] on link "فيسبوك متصل" at bounding box center [775, 212] width 217 height 36
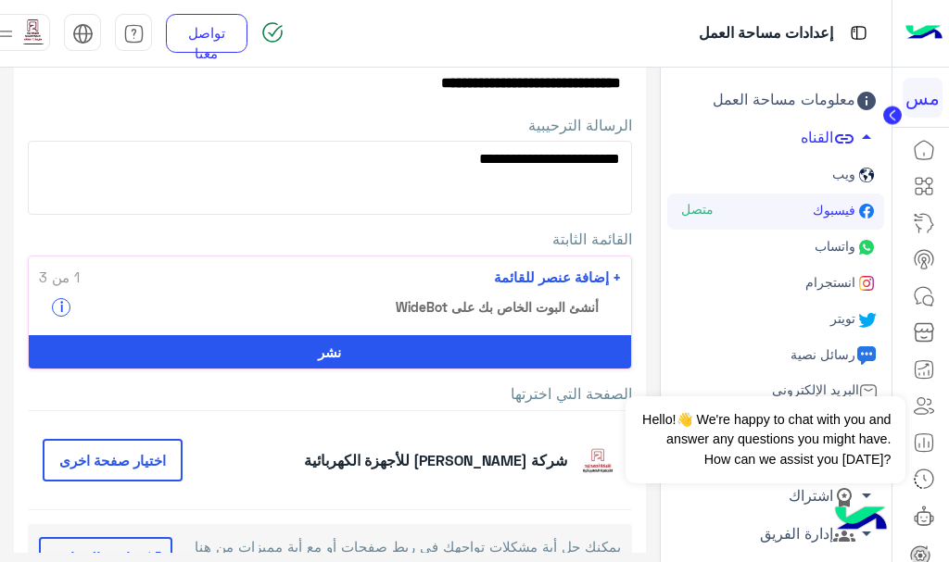
scroll to position [313, 0]
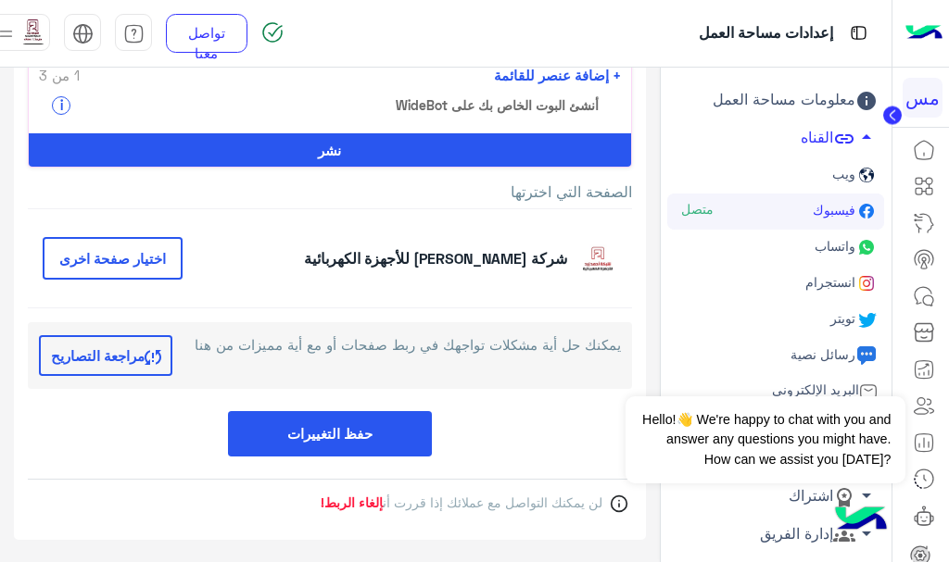
click at [789, 244] on link "واتساب" at bounding box center [775, 248] width 217 height 36
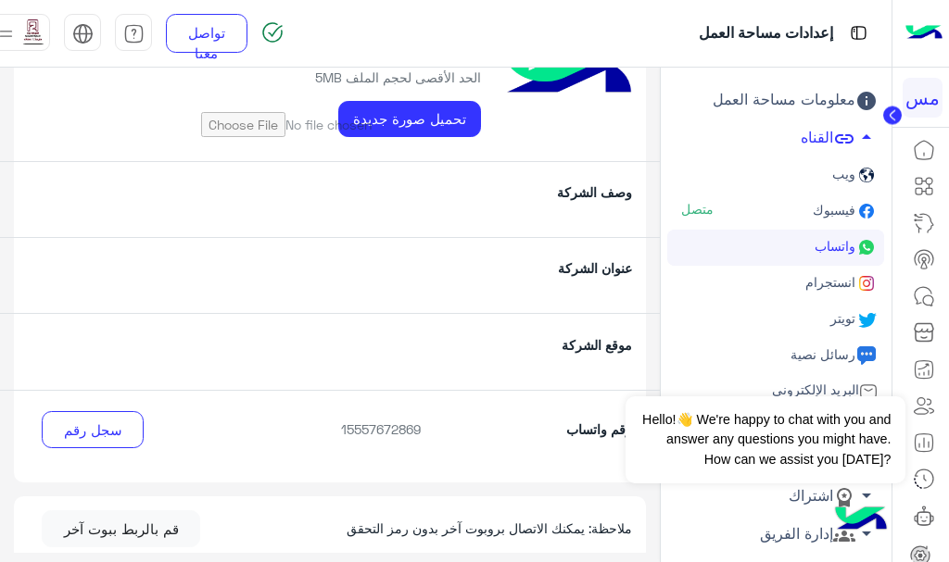
scroll to position [185, 0]
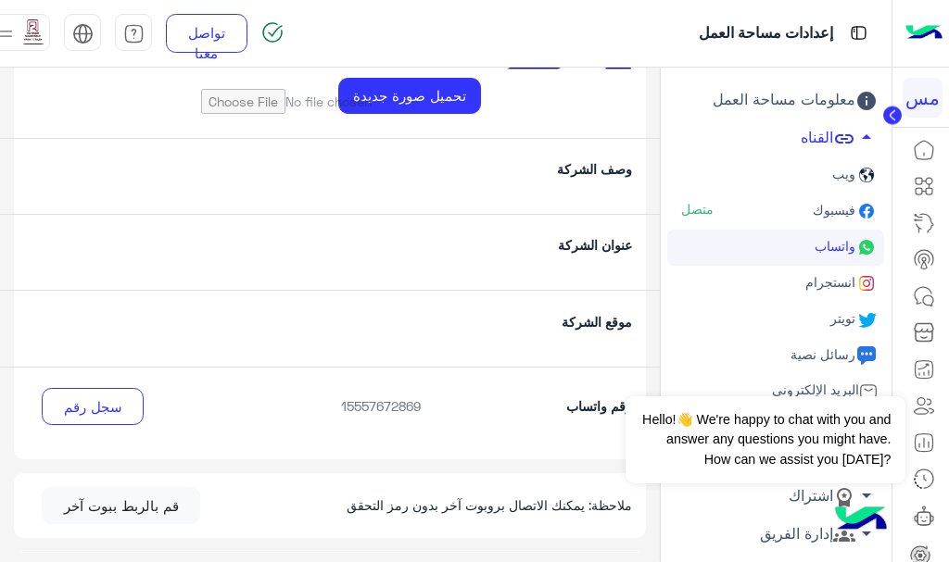
click at [583, 245] on p "عنوان الشركة" at bounding box center [540, 244] width 210 height 19
click at [485, 287] on div "عنوان الشركة" at bounding box center [330, 252] width 660 height 76
click at [487, 255] on p "عنوان الشركة" at bounding box center [540, 244] width 210 height 19
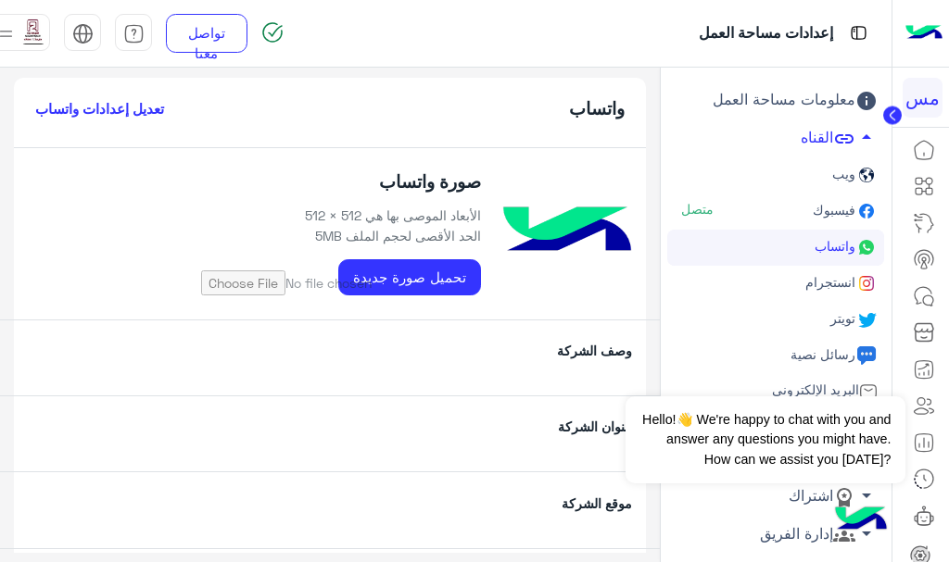
scroll to position [0, 0]
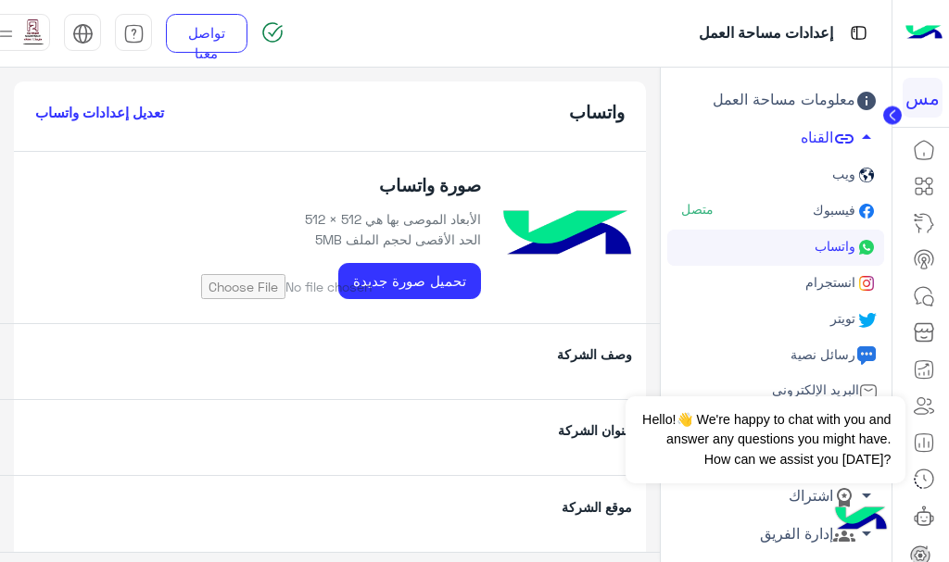
click at [142, 114] on h6 "تعديل إعدادات واتساب" at bounding box center [99, 112] width 129 height 17
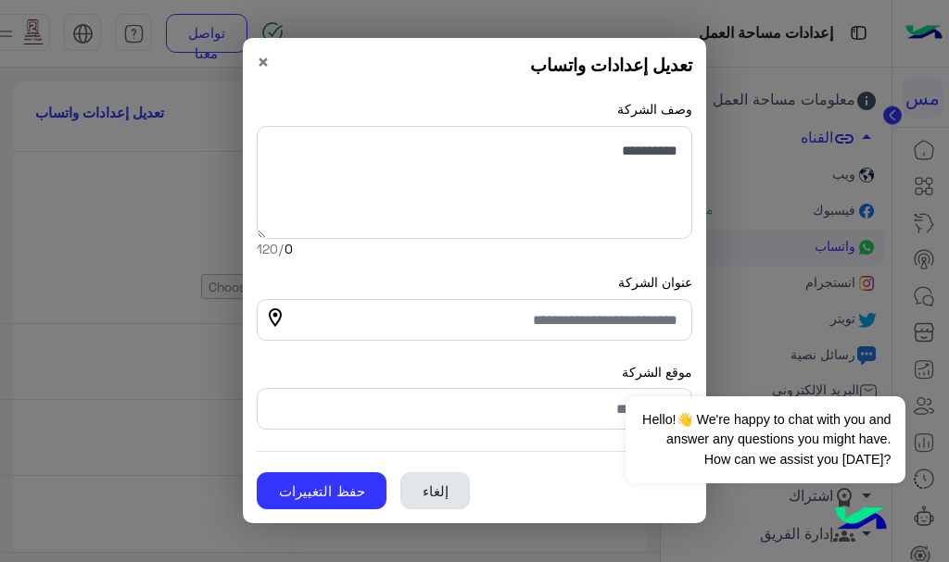
click at [428, 492] on button "إلغاء" at bounding box center [434, 491] width 69 height 37
